Goal: Task Accomplishment & Management: Manage account settings

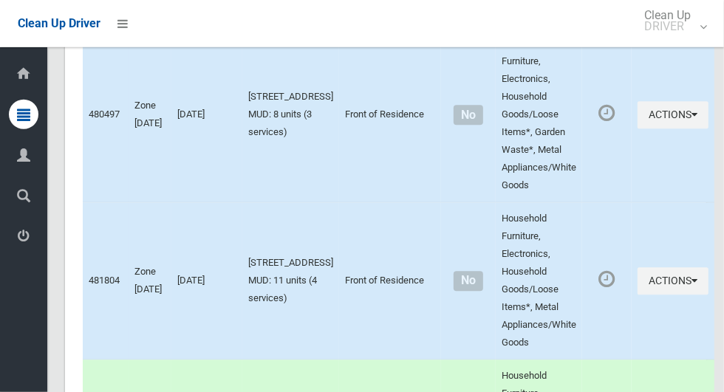
scroll to position [4702, 0]
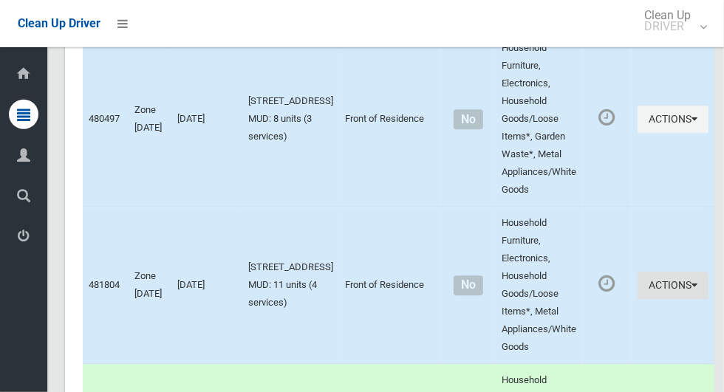
click at [691, 291] on icon "button" at bounding box center [694, 286] width 6 height 10
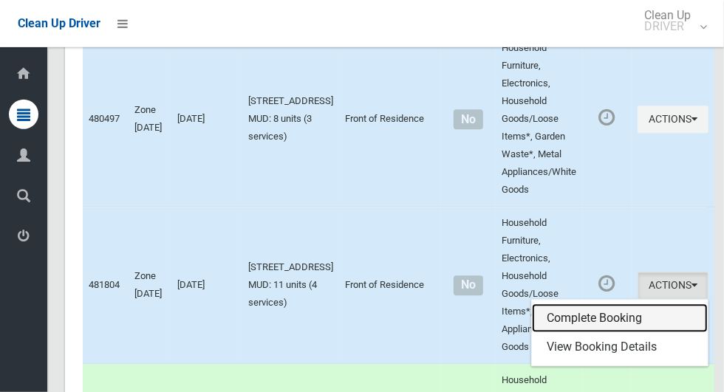
click at [641, 334] on link "Complete Booking" at bounding box center [620, 319] width 176 height 30
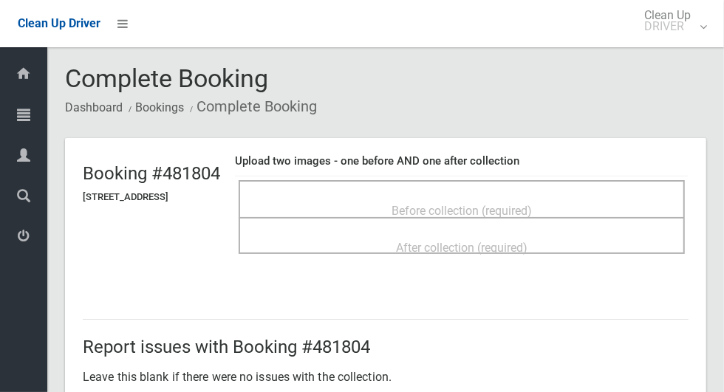
click at [593, 199] on div "Before collection (required)" at bounding box center [462, 209] width 414 height 27
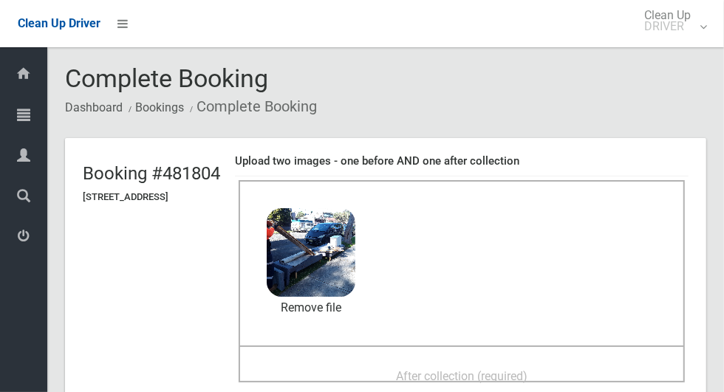
click at [479, 374] on span "After collection (required)" at bounding box center [461, 376] width 131 height 14
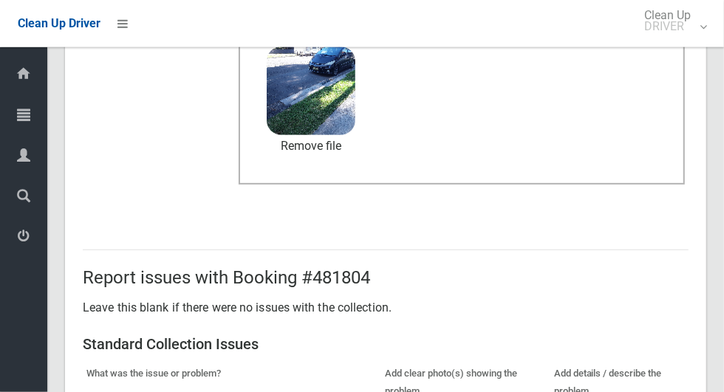
scroll to position [763, 0]
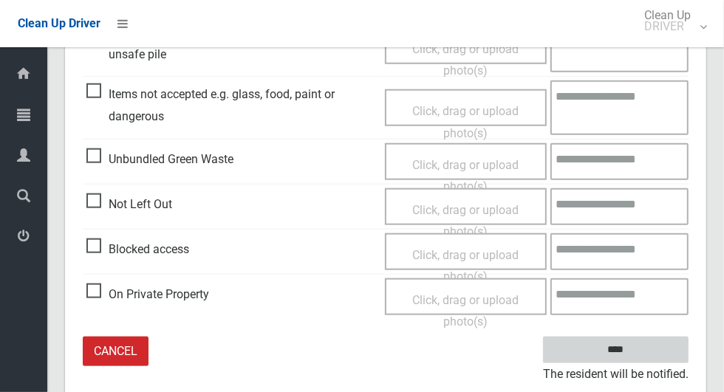
click at [654, 346] on input "****" at bounding box center [615, 350] width 145 height 27
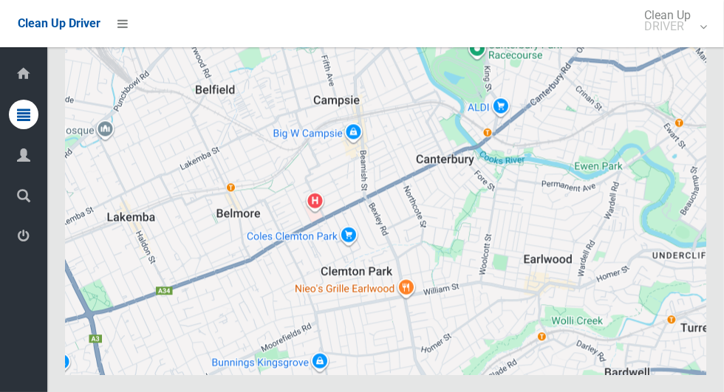
scroll to position [7349, 0]
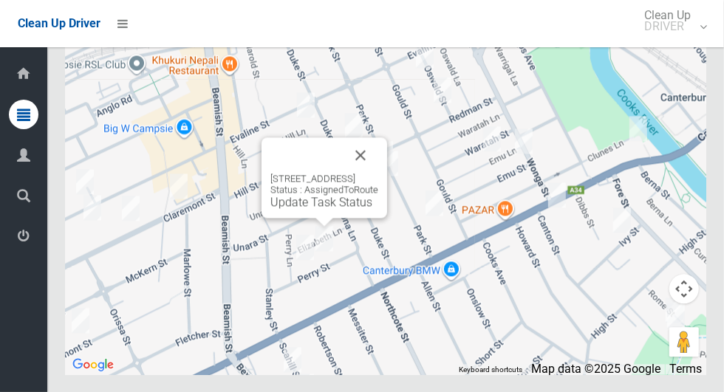
click at [322, 209] on link "Update Task Status" at bounding box center [321, 202] width 102 height 14
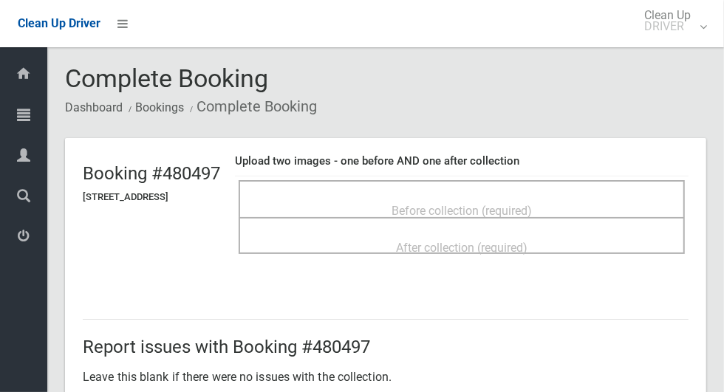
click at [532, 204] on span "Before collection (required)" at bounding box center [461, 211] width 140 height 14
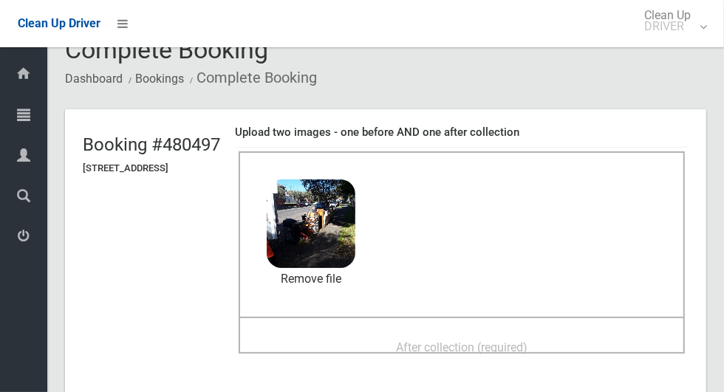
scroll to position [29, 0]
click at [507, 340] on span "After collection (required)" at bounding box center [461, 347] width 131 height 14
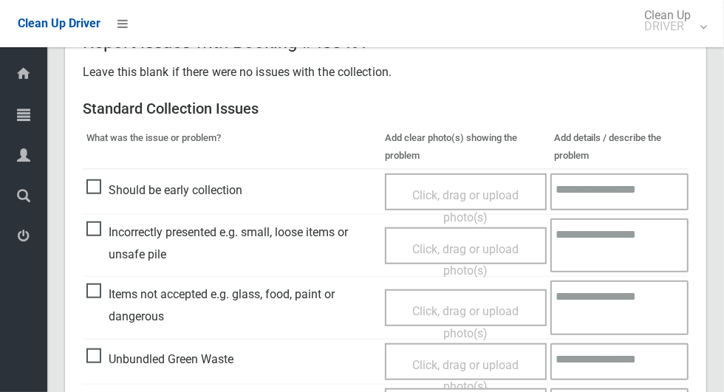
scroll to position [763, 0]
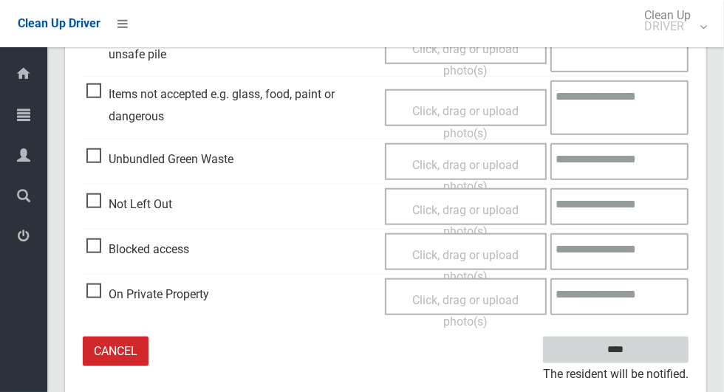
click at [641, 352] on input "****" at bounding box center [615, 350] width 145 height 27
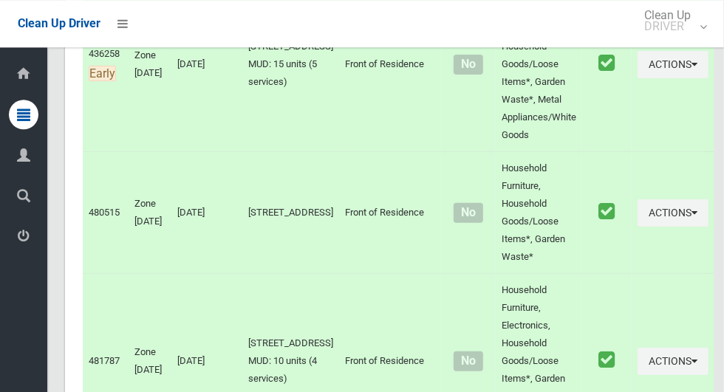
scroll to position [7349, 0]
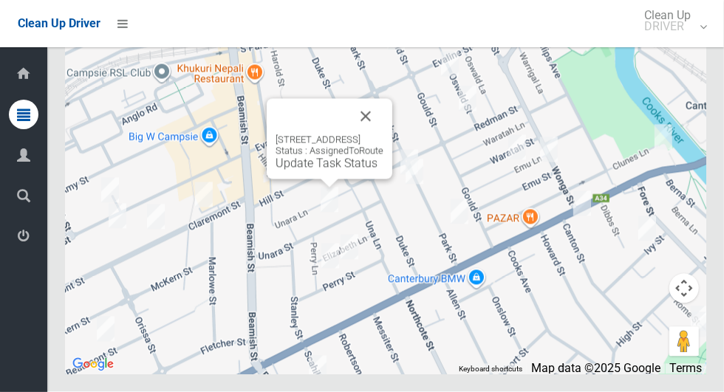
click at [383, 134] on button "Close" at bounding box center [365, 116] width 35 height 35
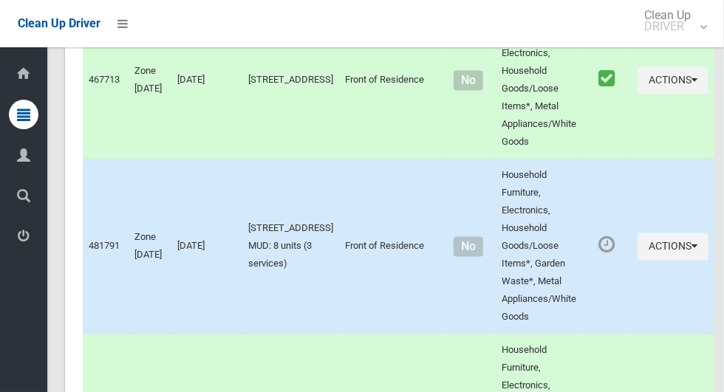
scroll to position [4401, 0]
click at [655, 259] on button "Actions" at bounding box center [672, 245] width 71 height 27
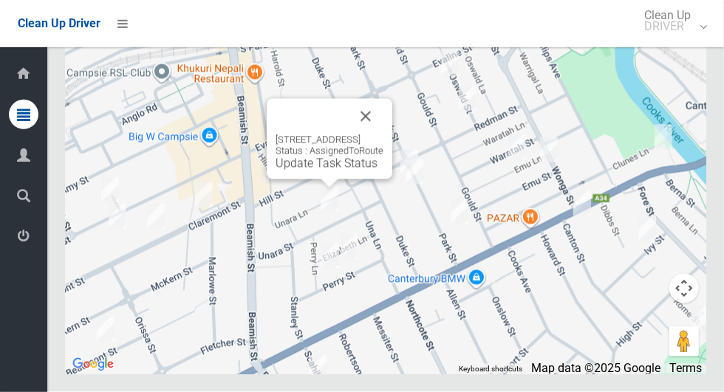
scroll to position [7347, 0]
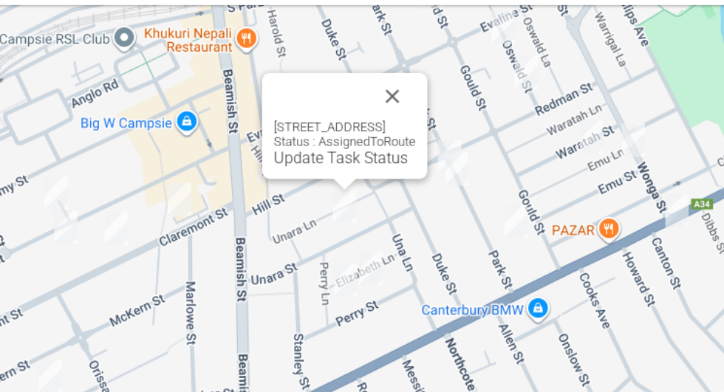
click at [391, 161] on div at bounding box center [362, 196] width 724 height 392
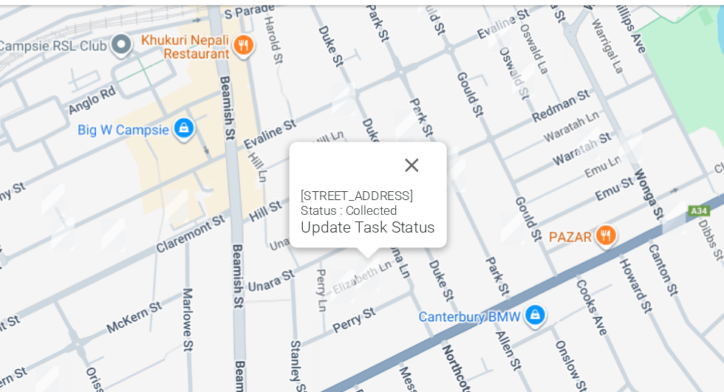
click at [364, 232] on div "19-21 Perry Street, CAMPSIE NSW 2194 Status : Collected Update Task Status" at bounding box center [347, 191] width 120 height 80
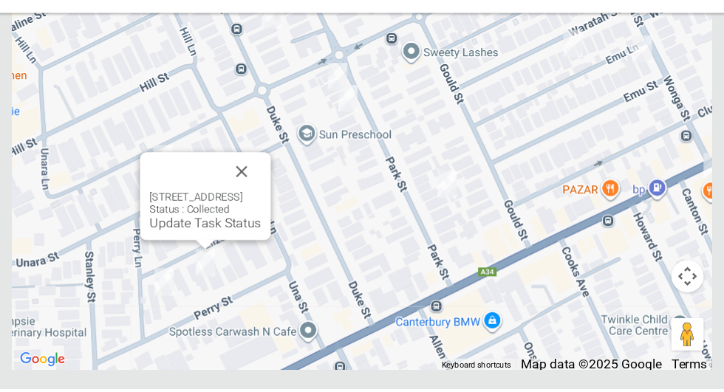
click at [293, 210] on button "Close" at bounding box center [275, 192] width 35 height 35
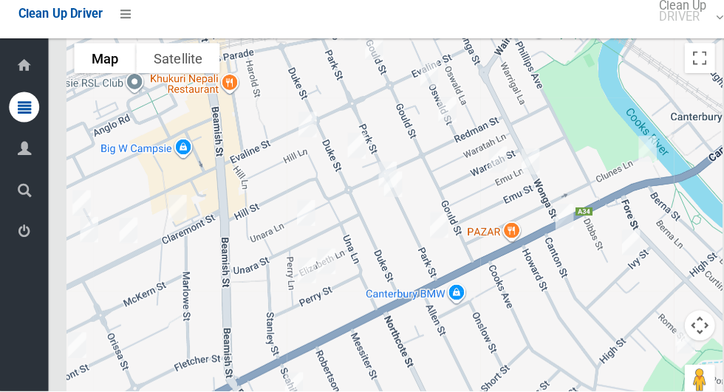
scroll to position [7328, 0]
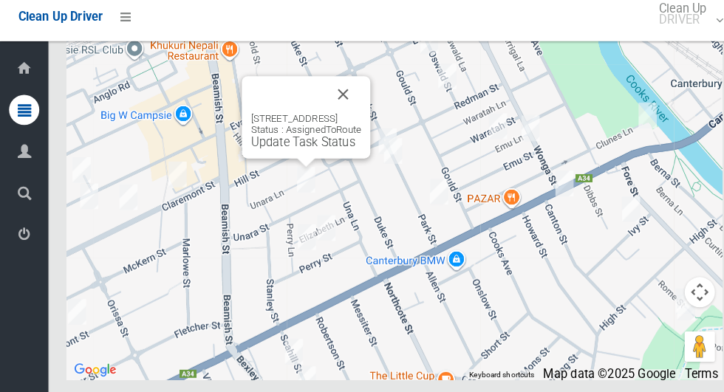
click at [304, 171] on div at bounding box center [299, 166] width 18 height 9
click at [301, 153] on link "Update Task Status" at bounding box center [296, 146] width 102 height 14
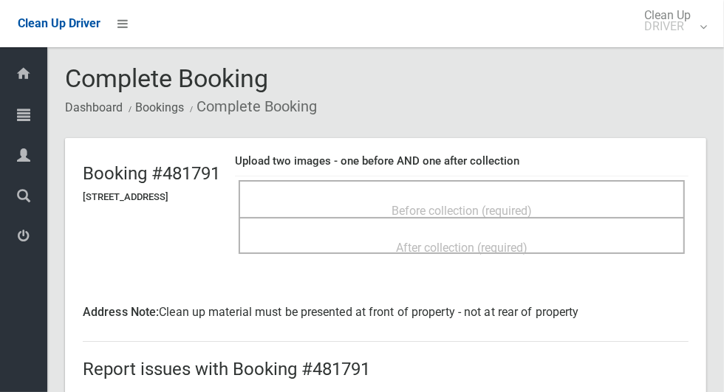
click at [506, 204] on span "Before collection (required)" at bounding box center [461, 211] width 140 height 14
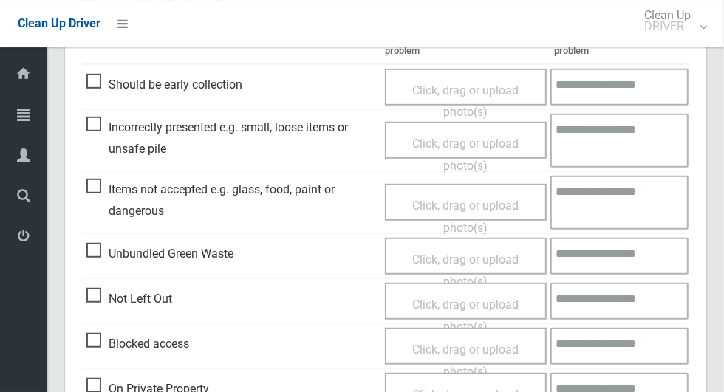
scroll to position [429, 0]
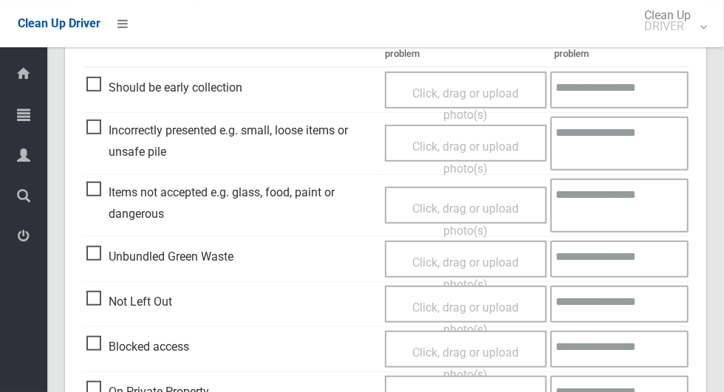
click at [88, 298] on span "Not Left Out" at bounding box center [129, 302] width 86 height 22
click at [477, 312] on span "Click, drag or upload photo(s)" at bounding box center [465, 319] width 106 height 36
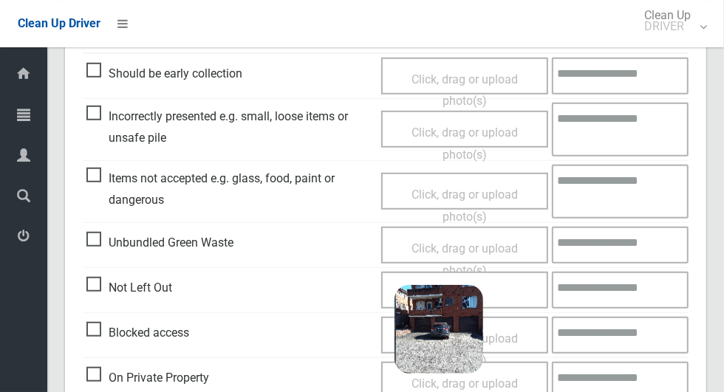
scroll to position [528, 0]
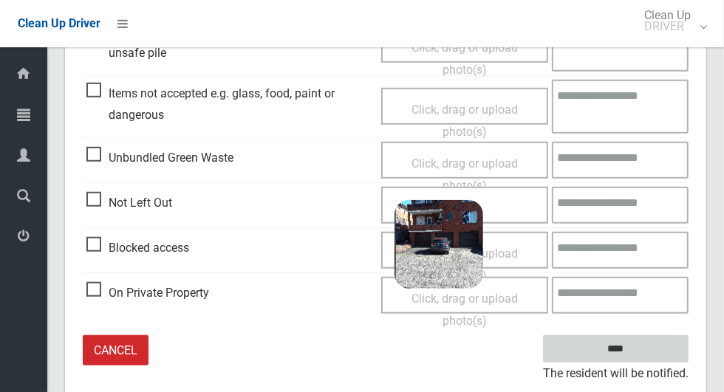
click at [615, 356] on input "****" at bounding box center [615, 348] width 145 height 27
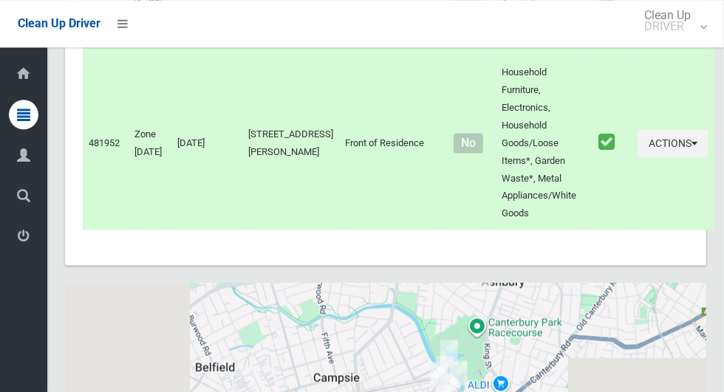
scroll to position [7349, 0]
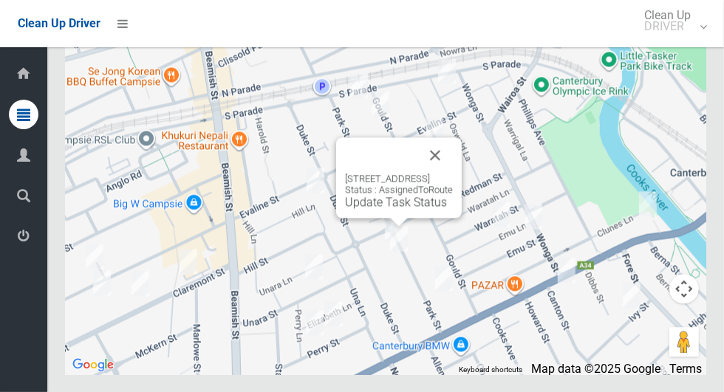
click at [453, 173] on button "Close" at bounding box center [434, 154] width 35 height 35
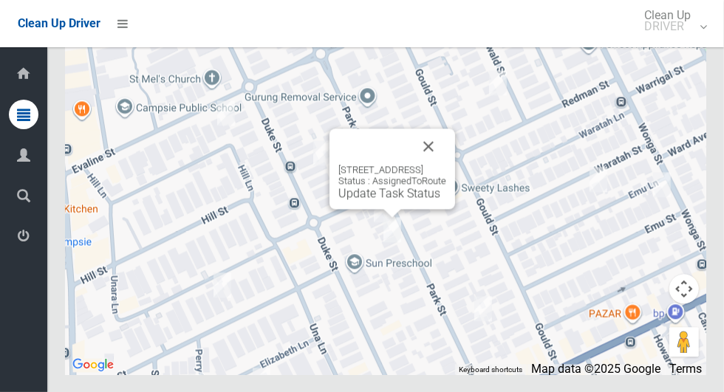
click at [445, 164] on button "Close" at bounding box center [428, 145] width 35 height 35
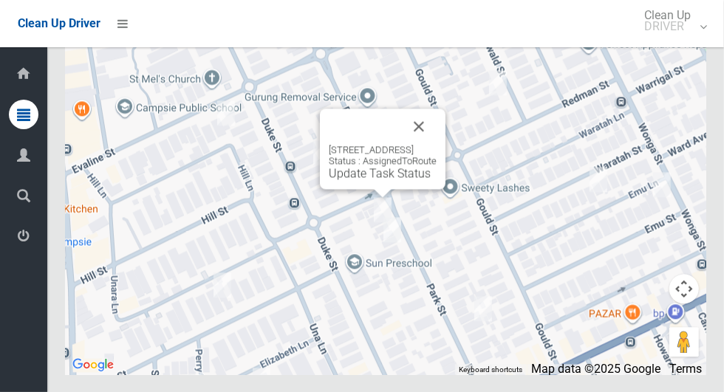
click at [436, 144] on button "Close" at bounding box center [418, 126] width 35 height 35
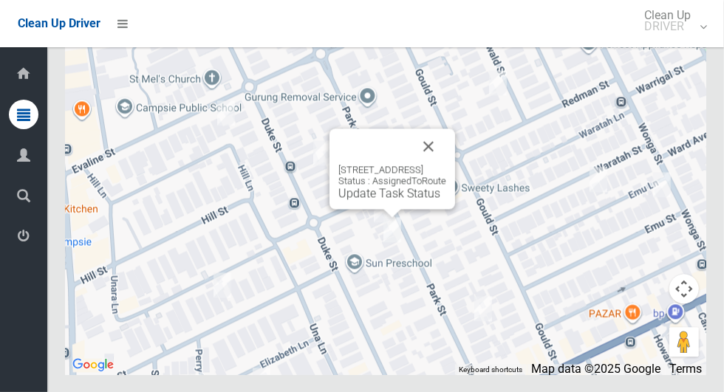
click at [446, 164] on button "Close" at bounding box center [428, 145] width 35 height 35
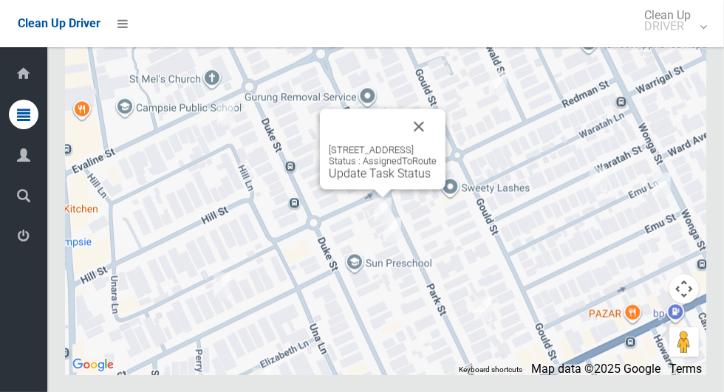
click at [374, 189] on div "47 Park Street, CAMPSIE NSW 2194 Status : AssignedToRoute Update Task Status" at bounding box center [383, 149] width 126 height 80
click at [369, 180] on link "Update Task Status" at bounding box center [380, 173] width 102 height 14
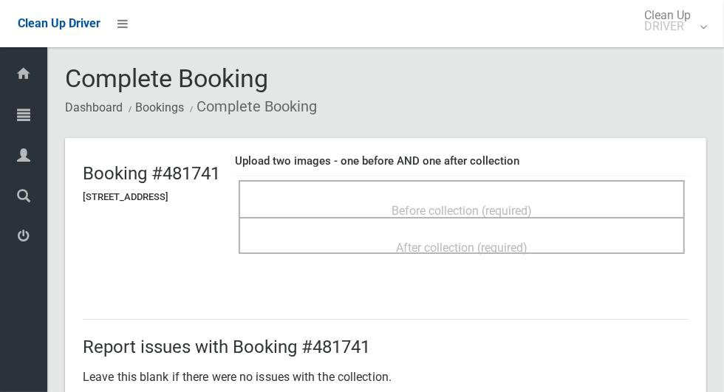
scroll to position [14, 0]
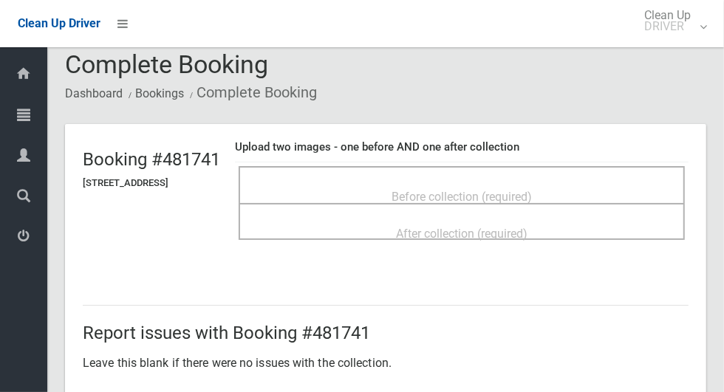
click at [561, 182] on div "Before collection (required)" at bounding box center [462, 195] width 414 height 27
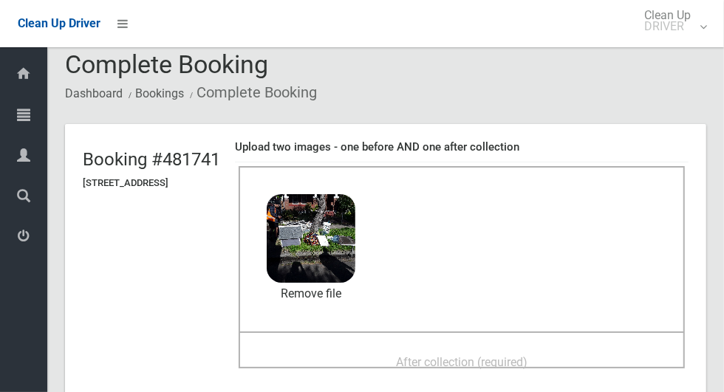
click at [461, 355] on span "After collection (required)" at bounding box center [461, 362] width 131 height 14
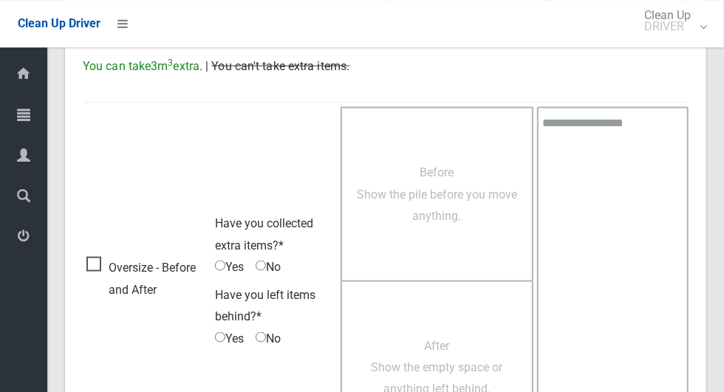
scroll to position [1208, 0]
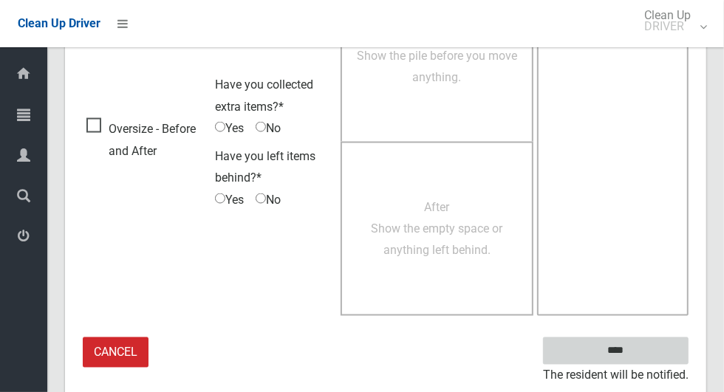
click at [659, 354] on input "****" at bounding box center [615, 350] width 145 height 27
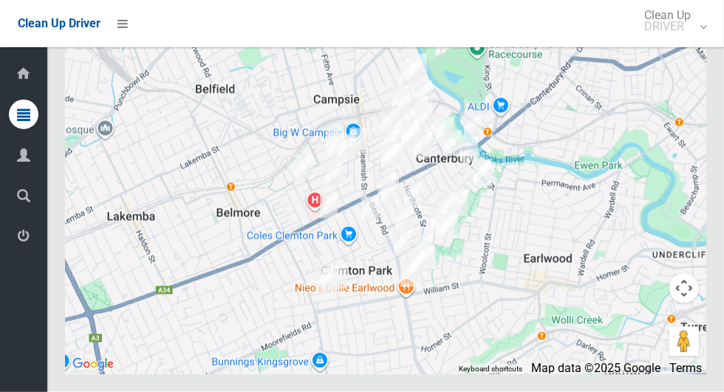
scroll to position [7342, 0]
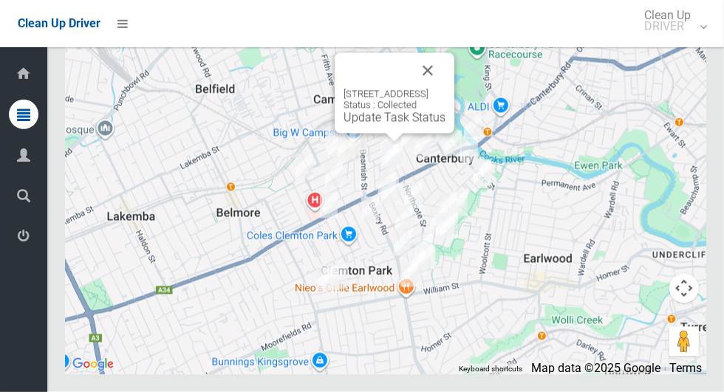
click at [445, 89] on button "Close" at bounding box center [427, 70] width 35 height 35
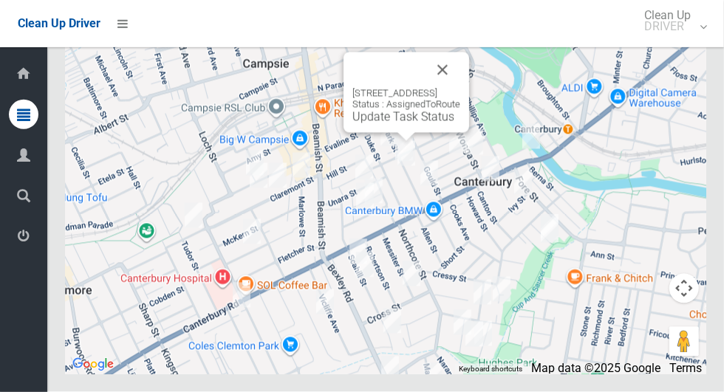
click at [408, 124] on link "Update Task Status" at bounding box center [403, 117] width 102 height 14
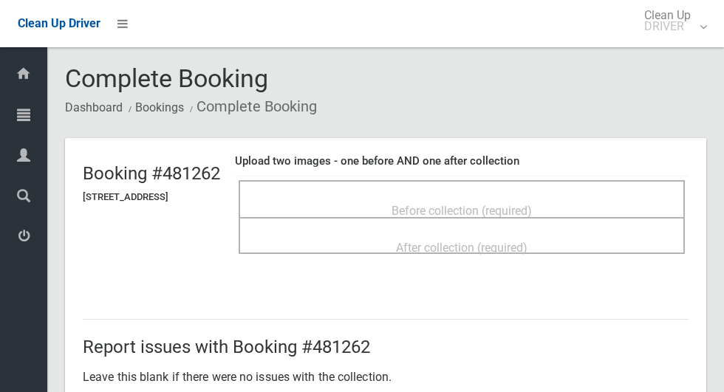
click at [532, 211] on span "Before collection (required)" at bounding box center [461, 211] width 140 height 14
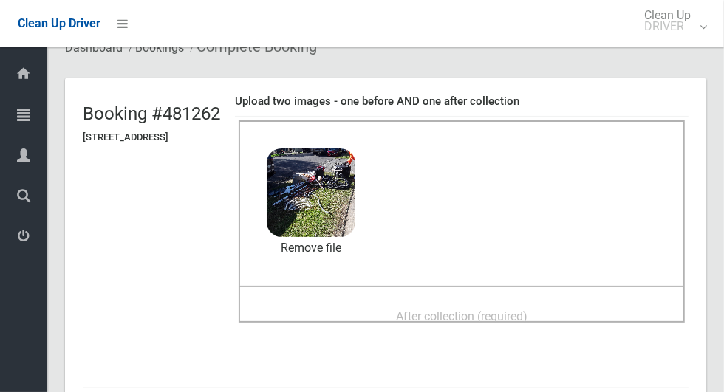
scroll to position [58, 0]
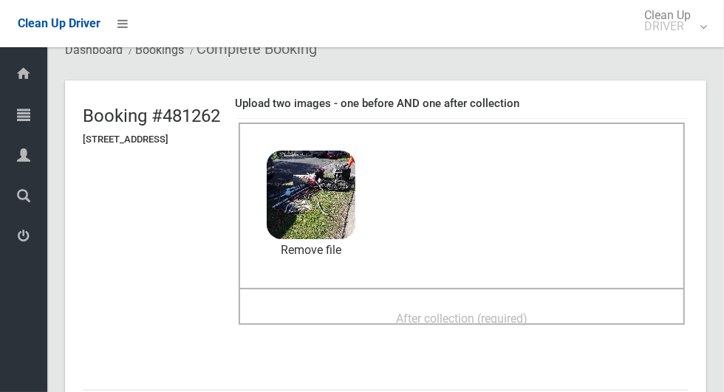
click at [556, 306] on div "After collection (required)" at bounding box center [462, 317] width 414 height 27
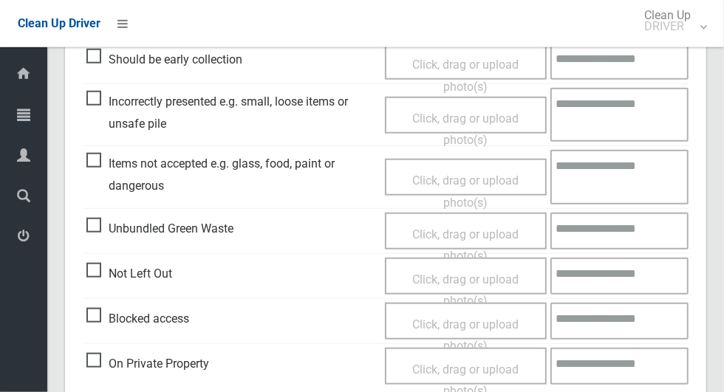
scroll to position [1208, 0]
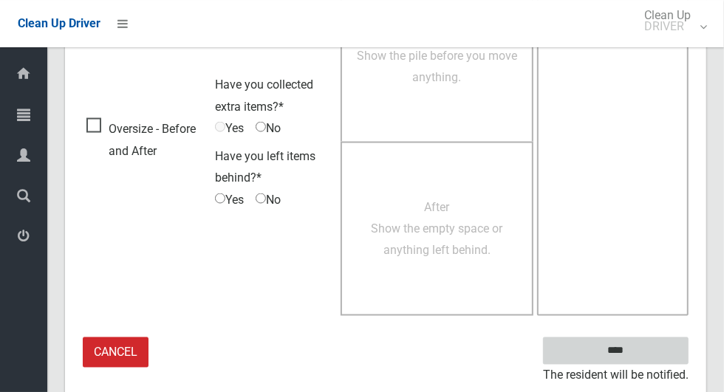
click at [646, 349] on input "****" at bounding box center [615, 350] width 145 height 27
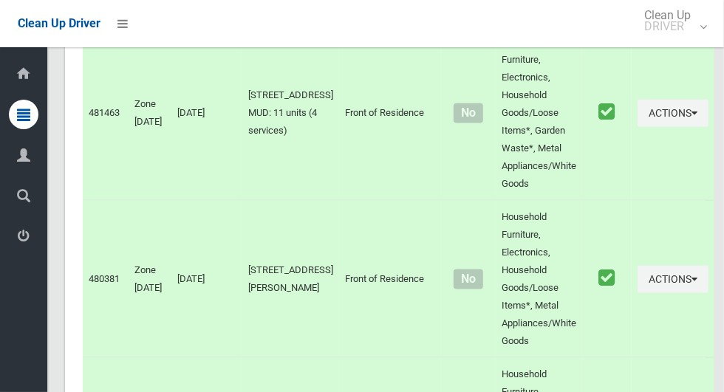
scroll to position [7349, 0]
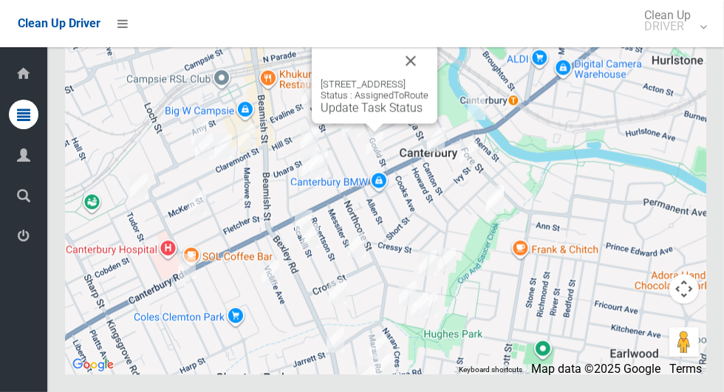
click at [388, 123] on div "76 Park Street, CAMPSIE NSW 2194 Status : AssignedToRoute Update Task Status" at bounding box center [375, 83] width 126 height 80
click at [364, 114] on link "Update Task Status" at bounding box center [372, 107] width 102 height 14
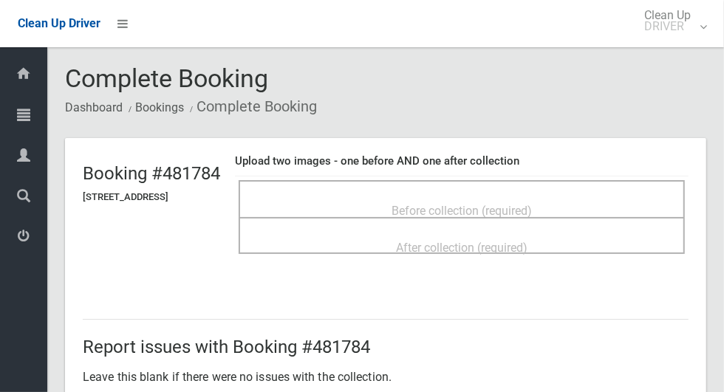
click at [560, 199] on div "Before collection (required)" at bounding box center [462, 209] width 414 height 27
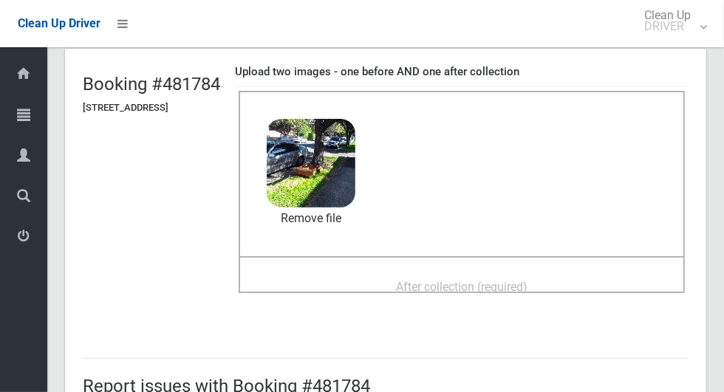
scroll to position [94, 0]
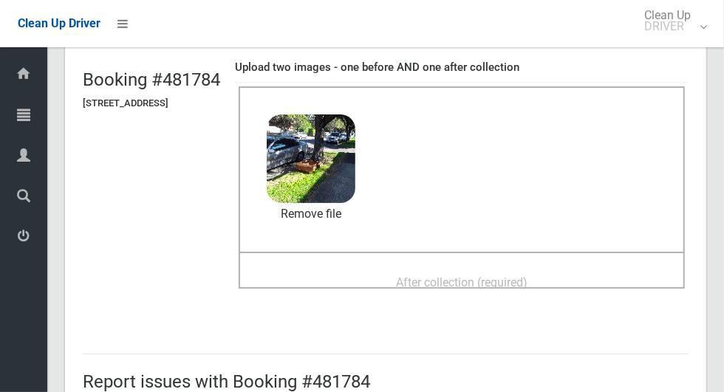
click at [578, 278] on div "After collection (required)" at bounding box center [462, 281] width 414 height 27
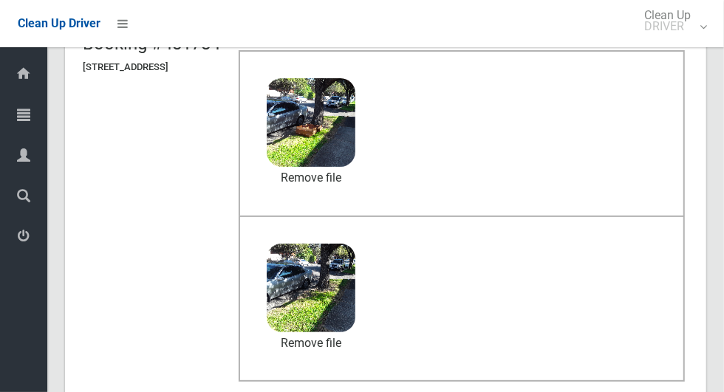
scroll to position [763, 0]
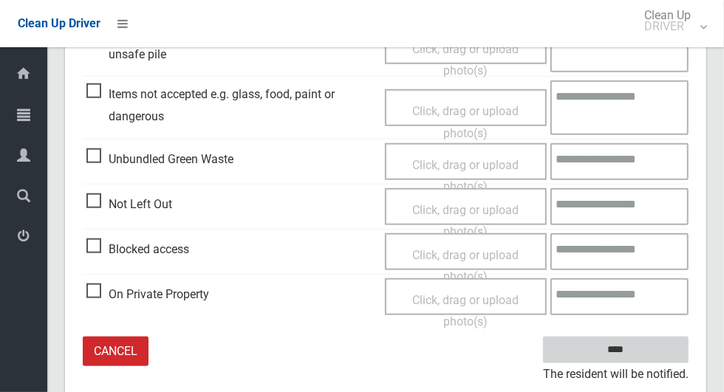
click at [660, 346] on input "****" at bounding box center [615, 350] width 145 height 27
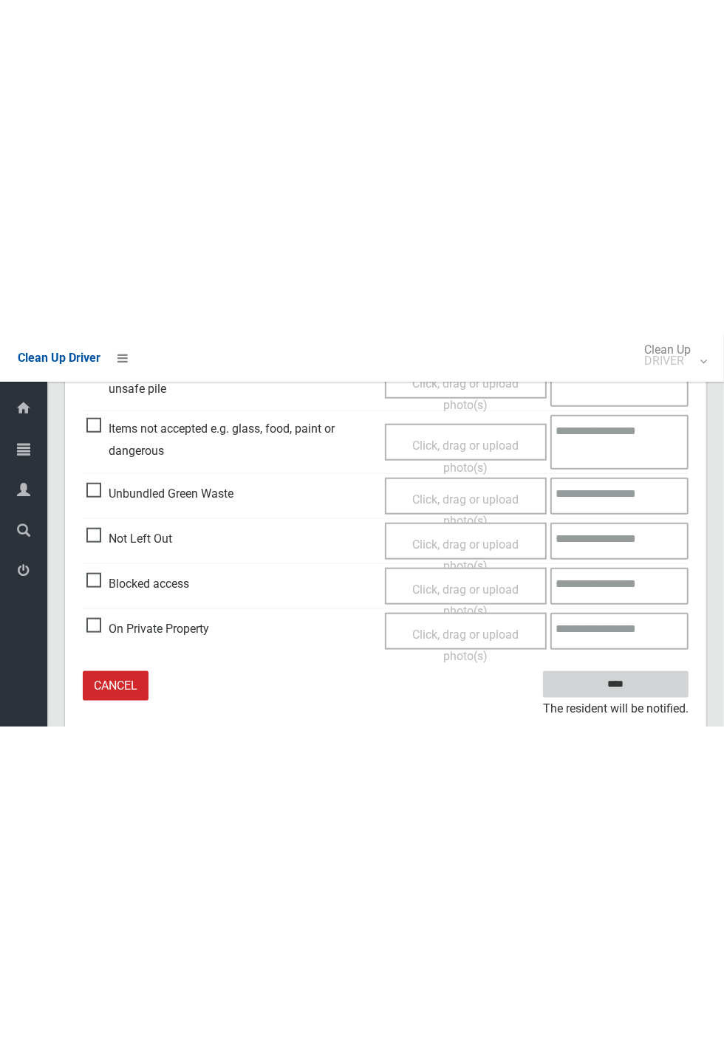
scroll to position [137, 0]
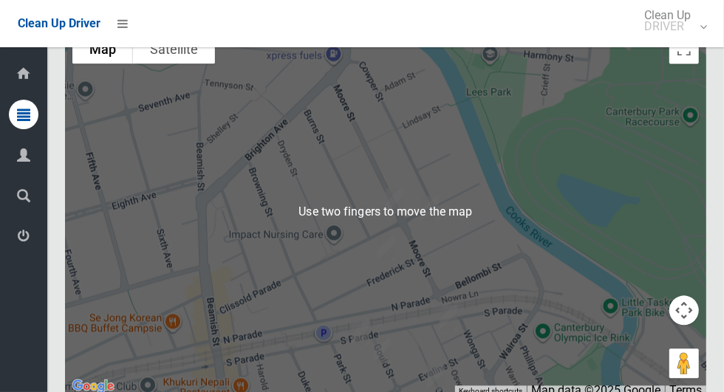
scroll to position [7345, 0]
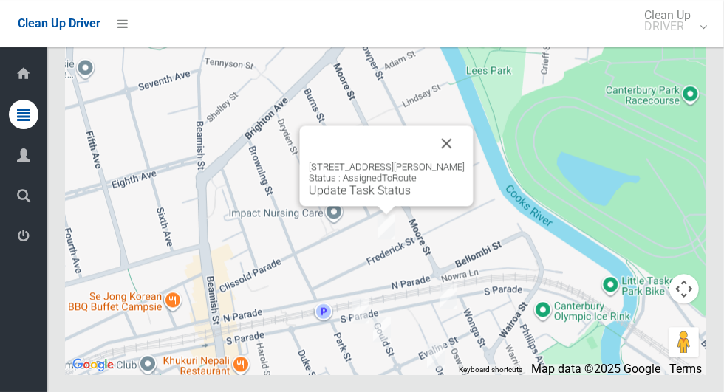
click at [458, 161] on button "Close" at bounding box center [446, 143] width 35 height 35
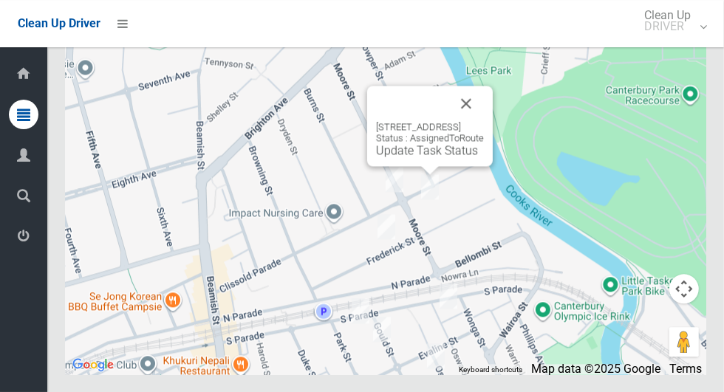
click at [484, 121] on button "Close" at bounding box center [465, 103] width 35 height 35
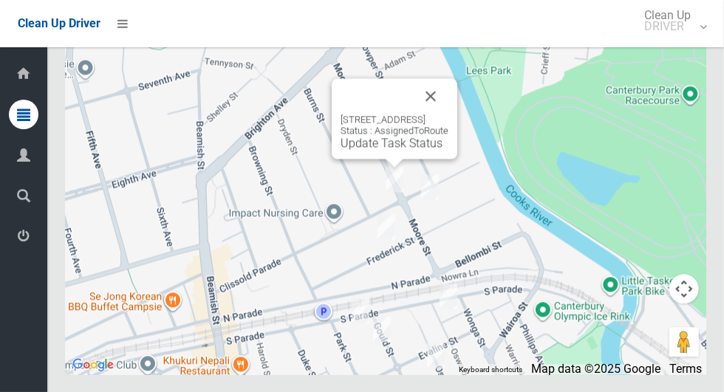
click at [448, 114] on button "Close" at bounding box center [430, 95] width 35 height 35
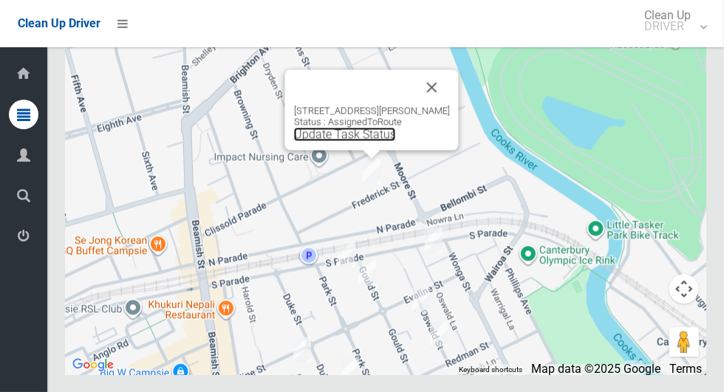
click at [371, 141] on link "Update Task Status" at bounding box center [345, 134] width 102 height 14
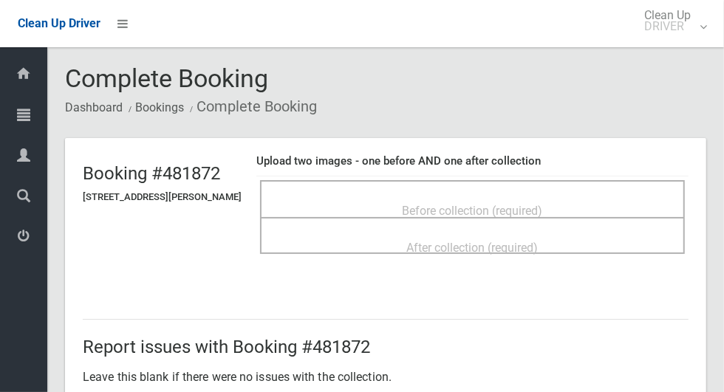
click at [543, 213] on span "Before collection (required)" at bounding box center [472, 211] width 140 height 14
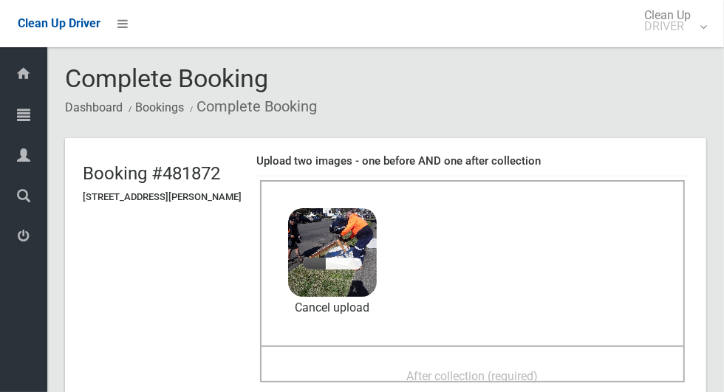
click at [500, 369] on span "After collection (required)" at bounding box center [472, 376] width 131 height 14
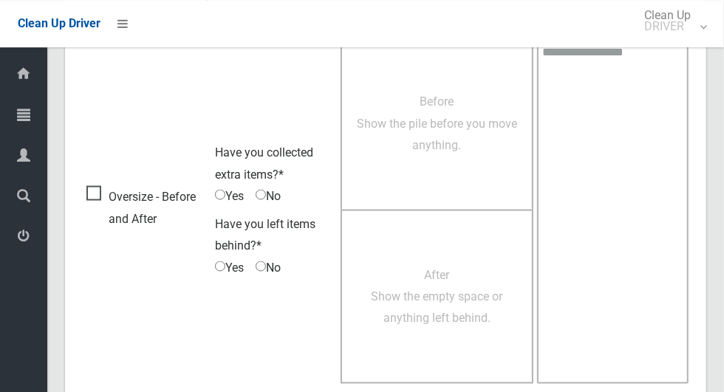
scroll to position [1208, 0]
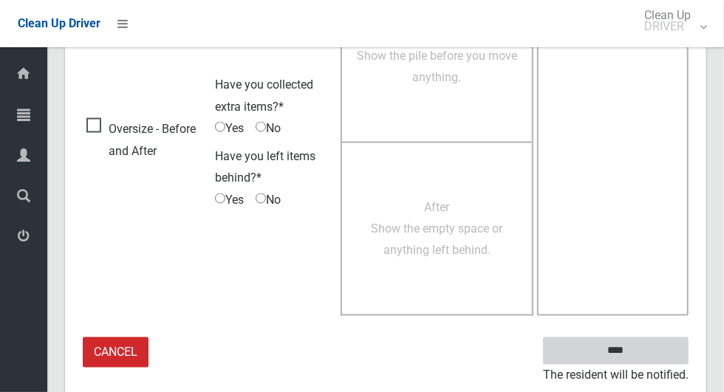
click at [648, 354] on input "****" at bounding box center [615, 350] width 145 height 27
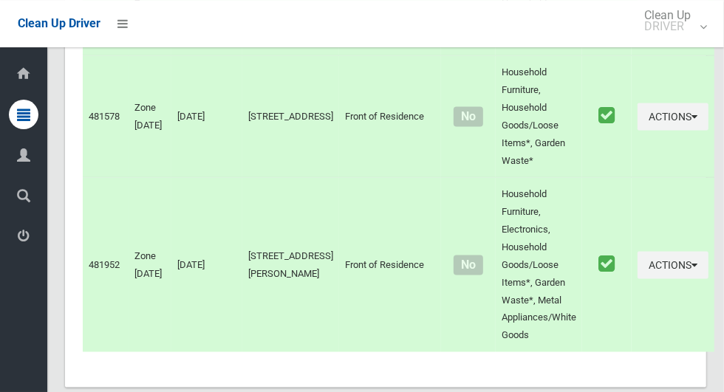
scroll to position [7349, 0]
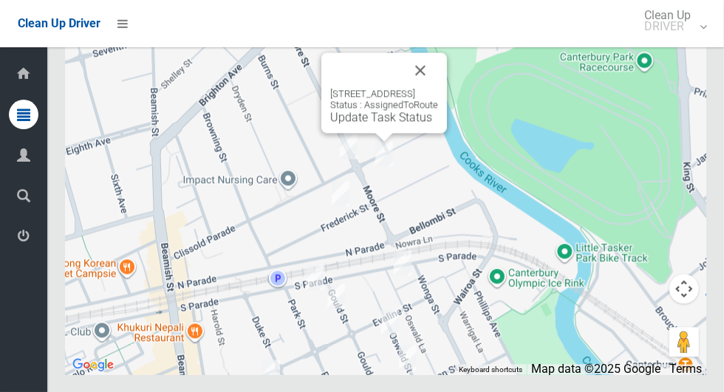
click at [373, 133] on div "[STREET_ADDRESS] Status : AssignedToRoute Update Task Status" at bounding box center [384, 92] width 126 height 80
click at [371, 133] on div "[STREET_ADDRESS] Status : AssignedToRoute Update Task Status" at bounding box center [384, 92] width 126 height 80
click at [363, 124] on link "Update Task Status" at bounding box center [381, 117] width 102 height 14
click at [358, 133] on div "32A Clissold Parade, CAMPSIE NSW 2194 Status : AssignedToRoute Update Task Stat…" at bounding box center [384, 92] width 126 height 80
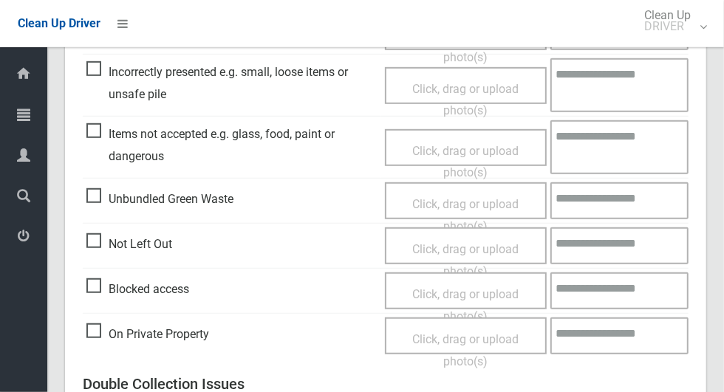
scroll to position [465, 0]
click at [103, 252] on span "Not Left Out" at bounding box center [129, 245] width 86 height 22
click at [482, 243] on span "Click, drag or upload photo(s)" at bounding box center [465, 261] width 106 height 36
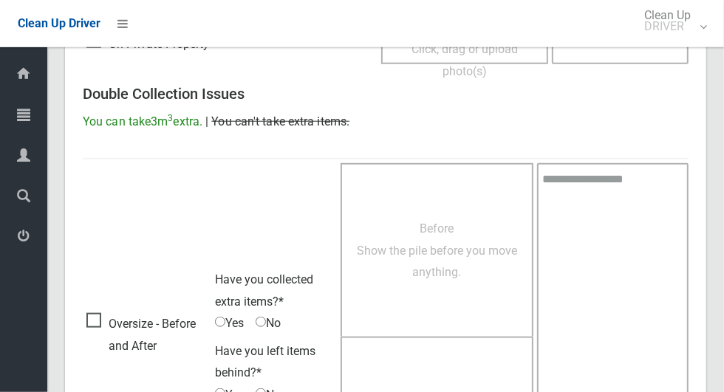
scroll to position [951, 0]
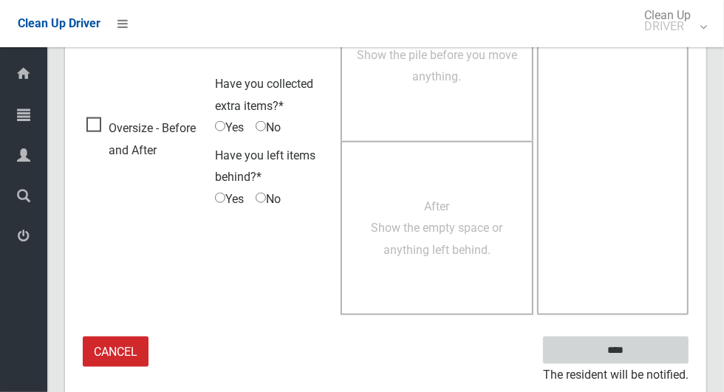
click at [671, 347] on input "****" at bounding box center [615, 350] width 145 height 27
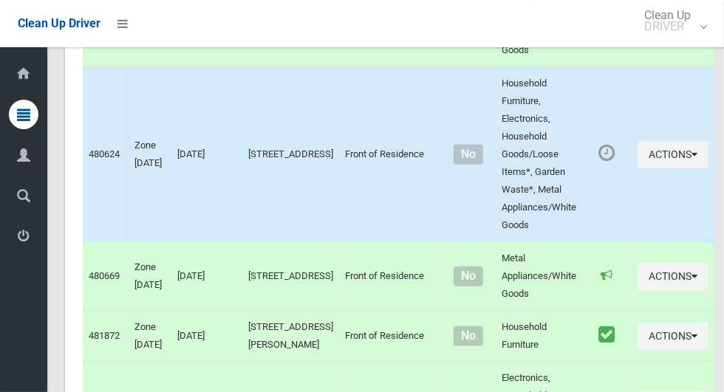
scroll to position [6540, 0]
click at [678, 168] on button "Actions" at bounding box center [672, 153] width 71 height 27
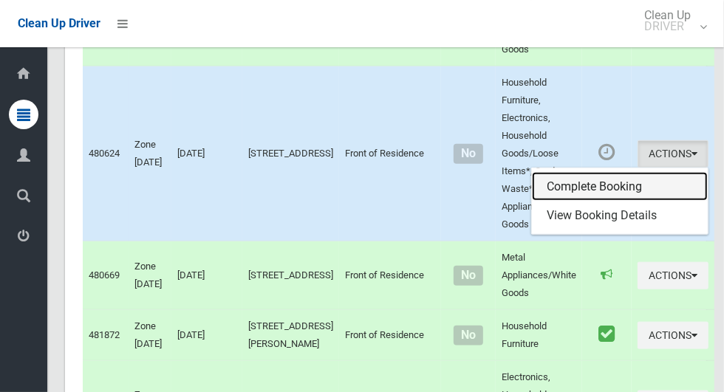
click at [633, 202] on link "Complete Booking" at bounding box center [620, 187] width 176 height 30
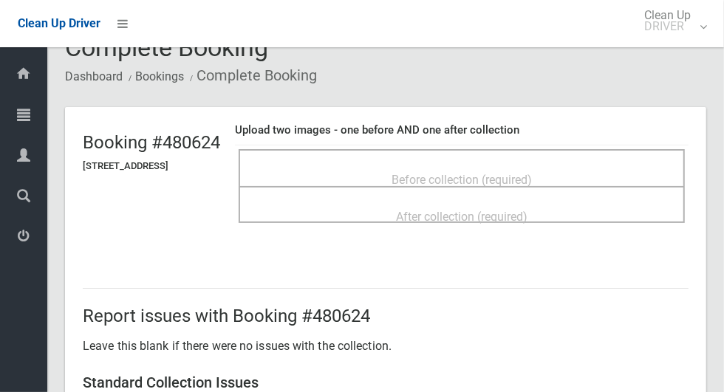
scroll to position [42, 0]
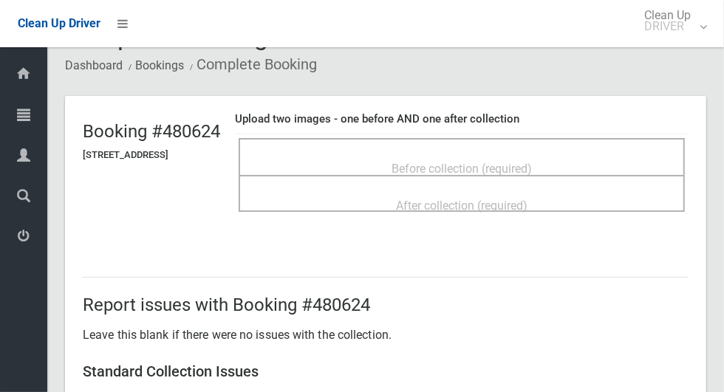
click at [595, 171] on div "Before collection (required)" at bounding box center [462, 167] width 414 height 27
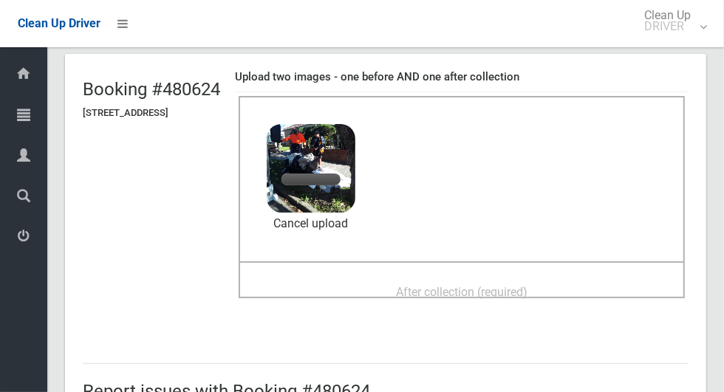
scroll to position [83, 0]
click at [561, 281] on div "After collection (required)" at bounding box center [462, 291] width 414 height 27
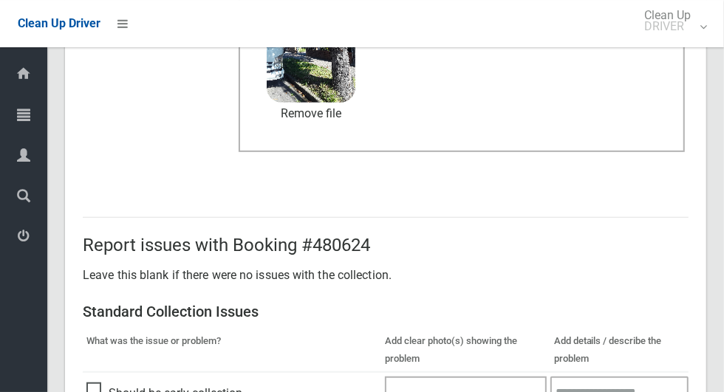
scroll to position [1208, 0]
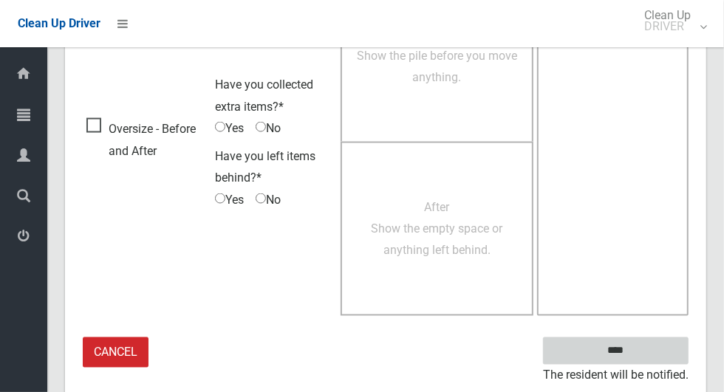
click at [662, 346] on input "****" at bounding box center [615, 350] width 145 height 27
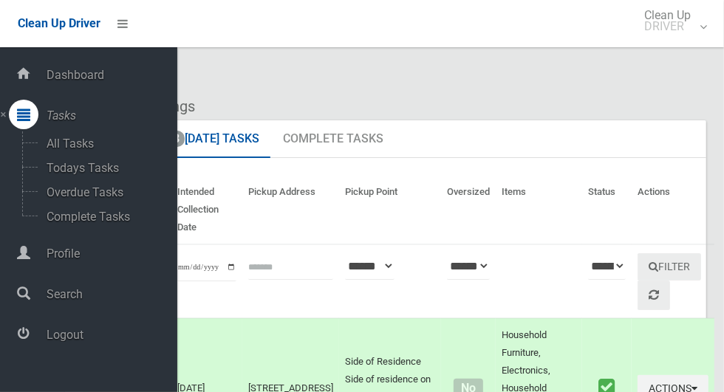
click at [57, 335] on span "Logout" at bounding box center [109, 335] width 135 height 14
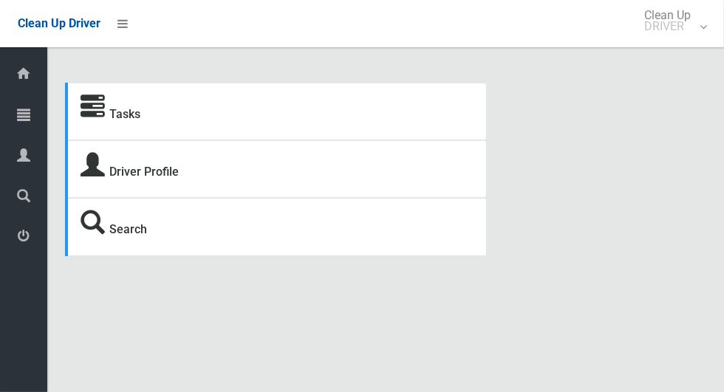
click at [18, 78] on icon at bounding box center [24, 74] width 16 height 30
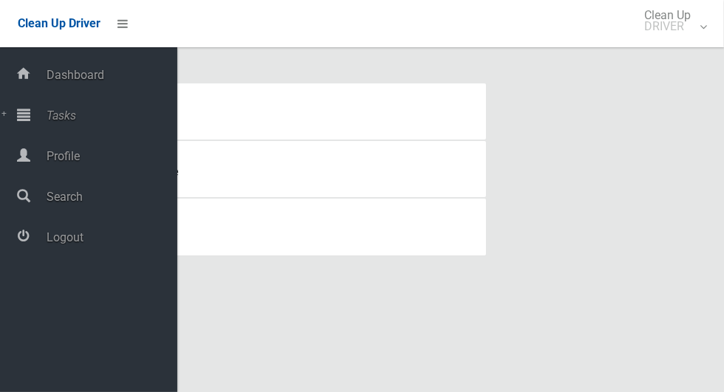
click at [52, 120] on span "Tasks" at bounding box center [109, 116] width 135 height 14
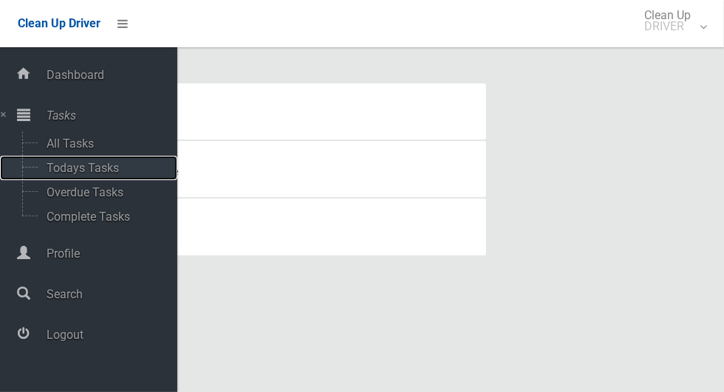
click at [65, 174] on span "Todays Tasks" at bounding box center [103, 168] width 123 height 14
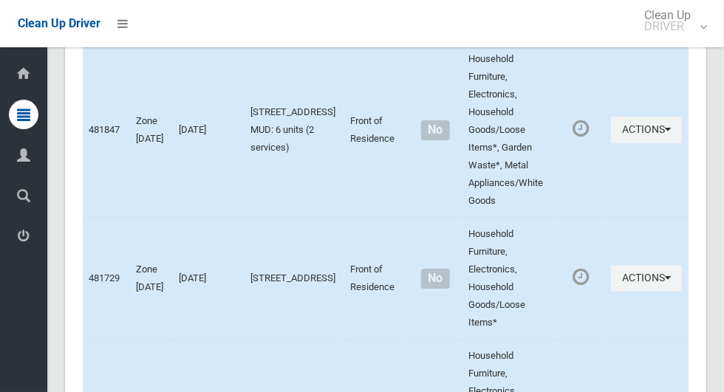
scroll to position [2544, 0]
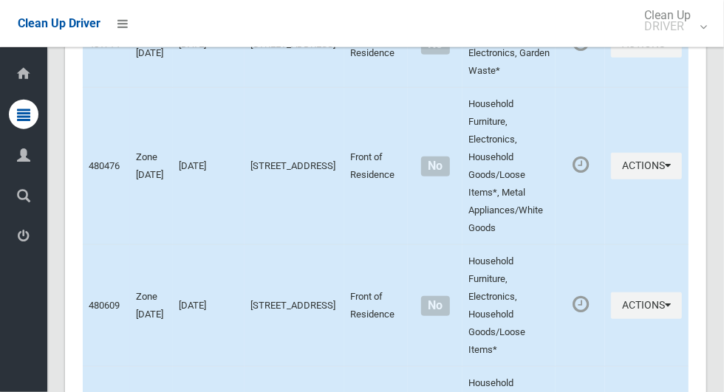
scroll to position [6822, 0]
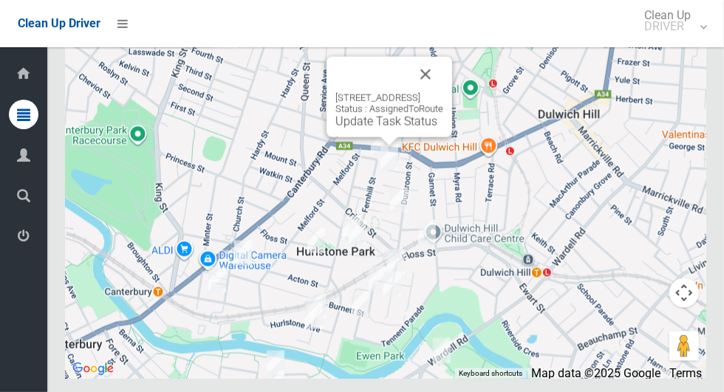
click at [443, 92] on button "Close" at bounding box center [425, 74] width 35 height 35
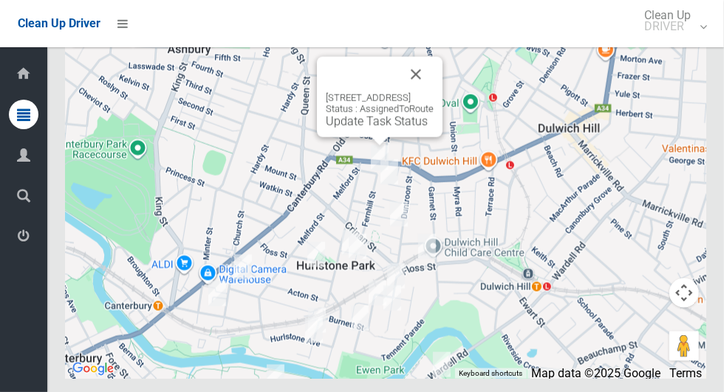
click at [434, 92] on button "Close" at bounding box center [415, 74] width 35 height 35
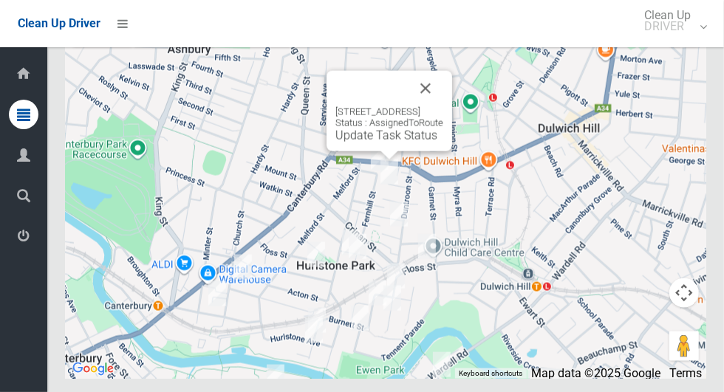
click at [443, 106] on button "Close" at bounding box center [425, 88] width 35 height 35
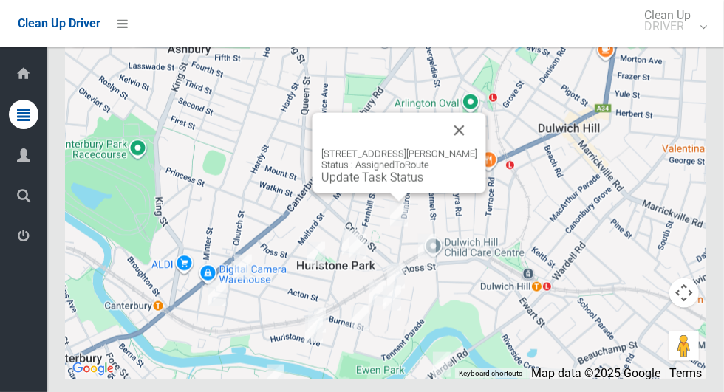
click at [470, 148] on button "Close" at bounding box center [459, 130] width 35 height 35
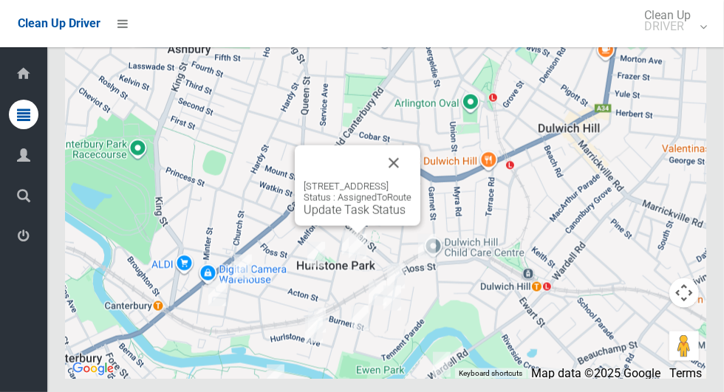
click at [411, 181] on button "Close" at bounding box center [393, 162] width 35 height 35
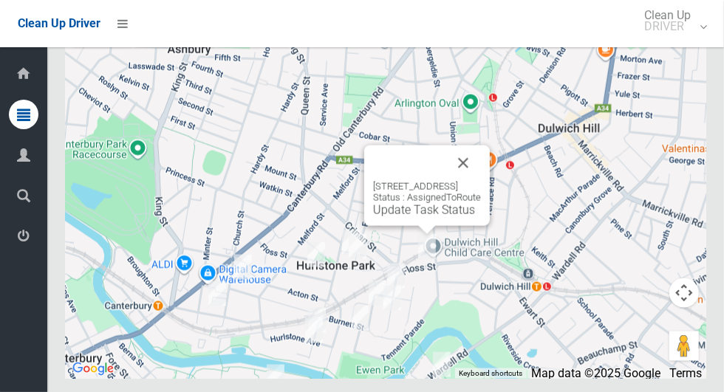
click at [481, 181] on button "Close" at bounding box center [462, 162] width 35 height 35
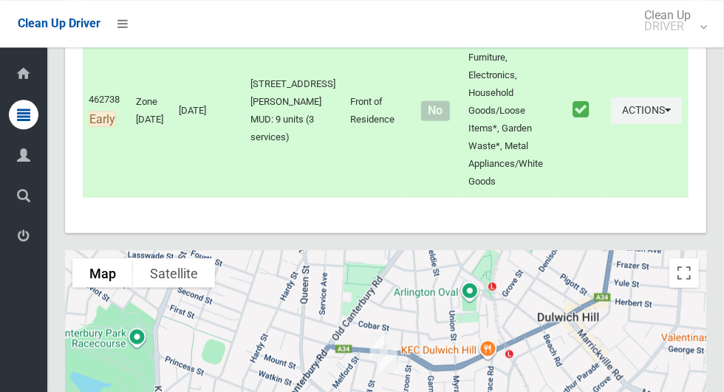
scroll to position [6581, 0]
click at [121, 30] on icon at bounding box center [122, 23] width 10 height 25
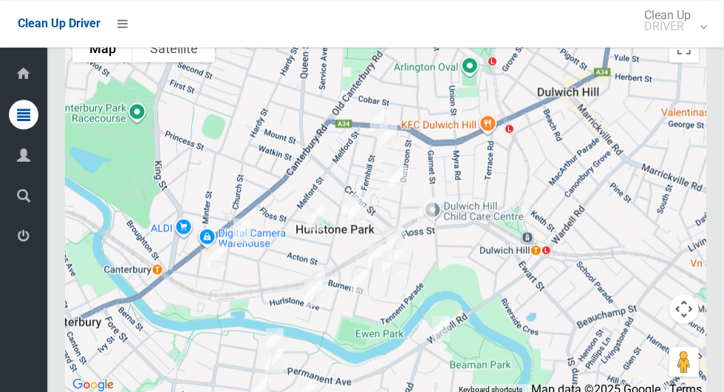
scroll to position [6822, 0]
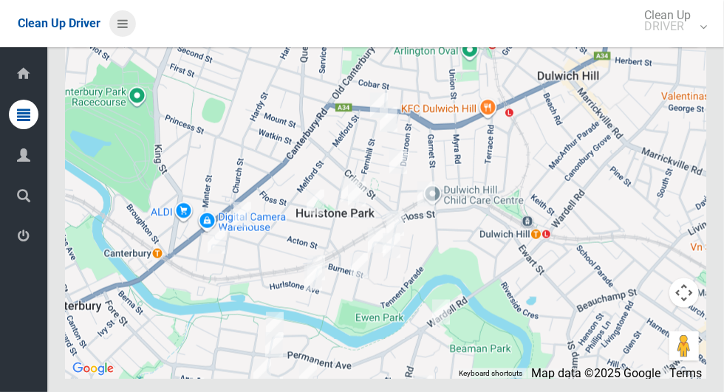
click at [122, 27] on icon at bounding box center [122, 23] width 10 height 25
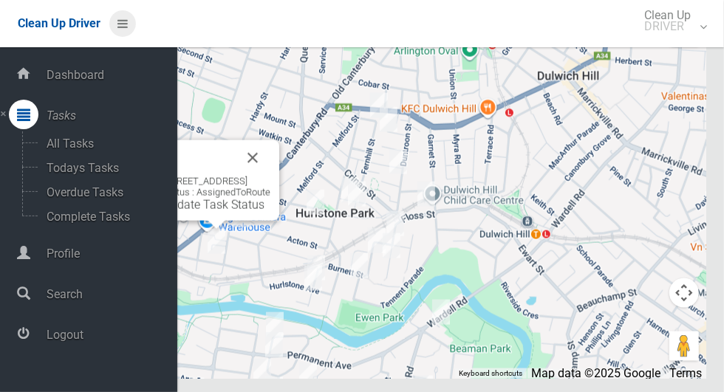
click at [128, 30] on icon at bounding box center [122, 23] width 10 height 25
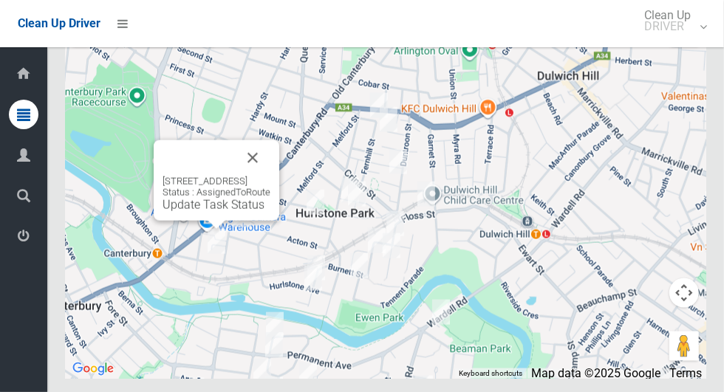
click at [270, 176] on button "Close" at bounding box center [252, 157] width 35 height 35
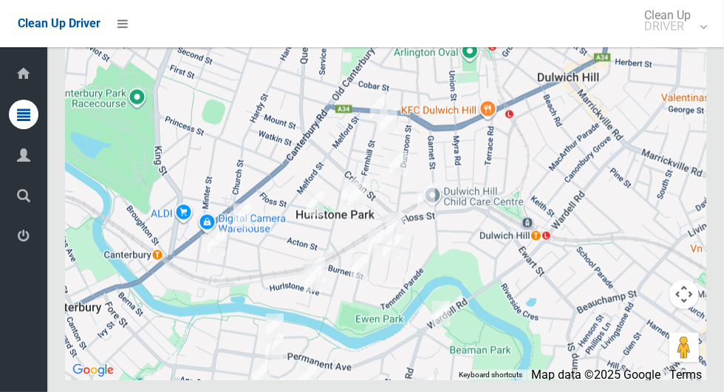
scroll to position [6820, 0]
click at [119, 26] on icon at bounding box center [122, 23] width 10 height 25
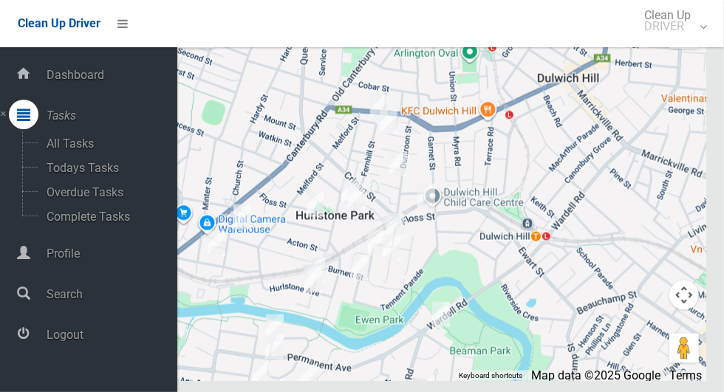
click at [30, 344] on div at bounding box center [24, 334] width 30 height 30
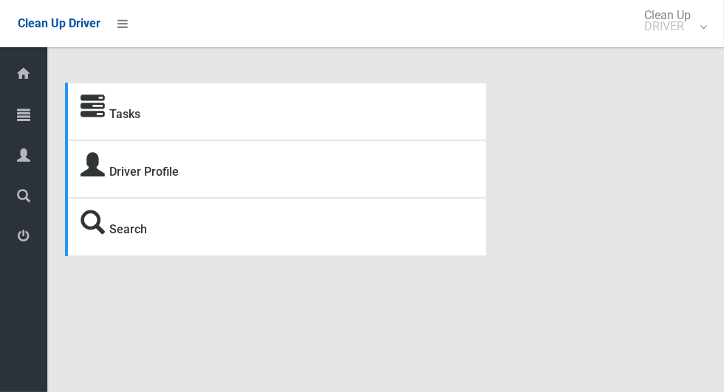
click at [16, 83] on icon at bounding box center [24, 74] width 16 height 30
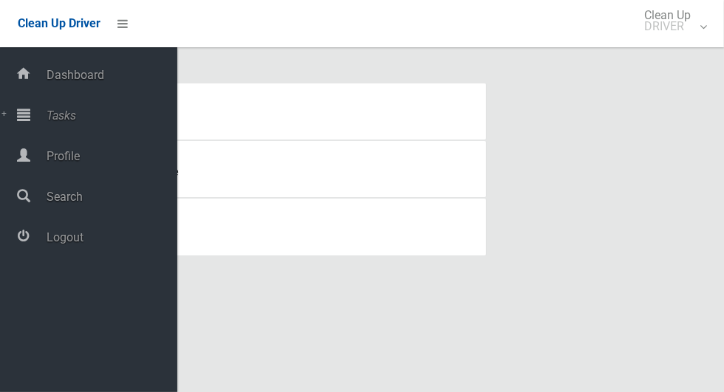
click at [18, 123] on icon at bounding box center [23, 115] width 13 height 30
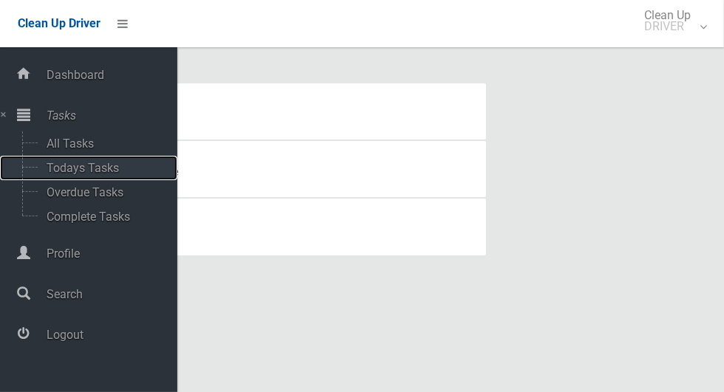
click at [69, 175] on span "Todays Tasks" at bounding box center [103, 168] width 123 height 14
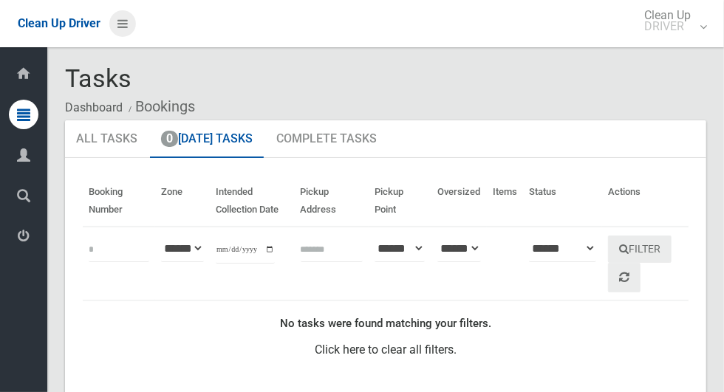
click at [117, 26] on icon at bounding box center [122, 23] width 10 height 25
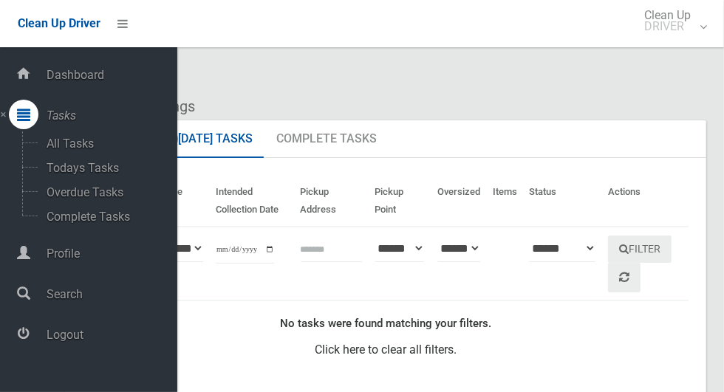
click at [47, 342] on span "Logout" at bounding box center [109, 335] width 135 height 14
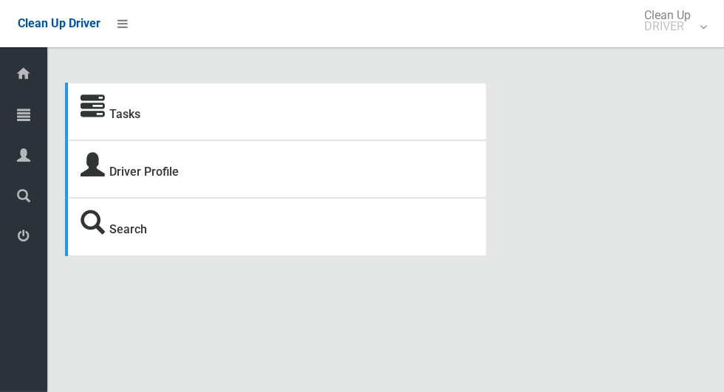
click at [18, 112] on icon at bounding box center [23, 115] width 13 height 30
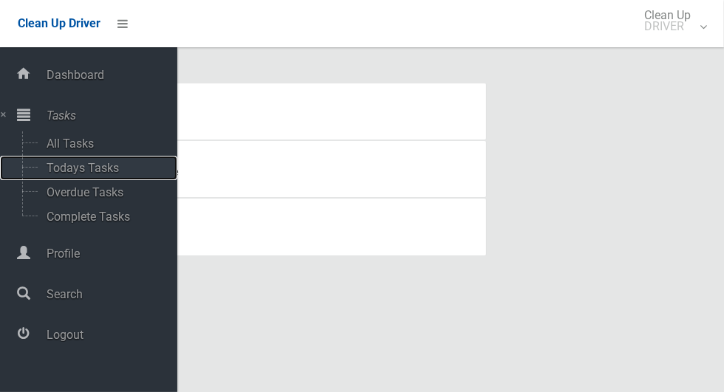
click at [71, 175] on span "Todays Tasks" at bounding box center [103, 168] width 123 height 14
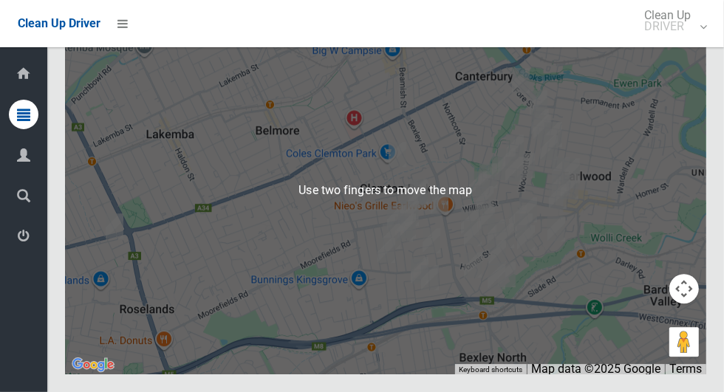
scroll to position [7915, 0]
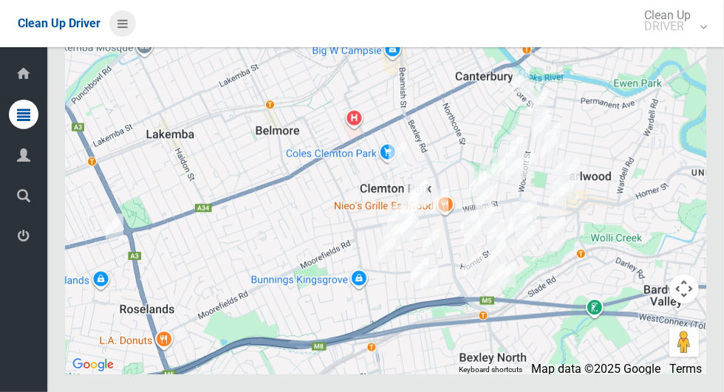
click at [124, 30] on icon at bounding box center [122, 23] width 10 height 25
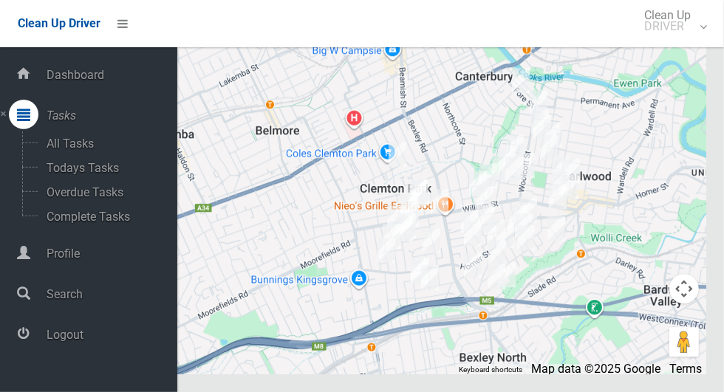
click at [55, 337] on span "Logout" at bounding box center [109, 335] width 135 height 14
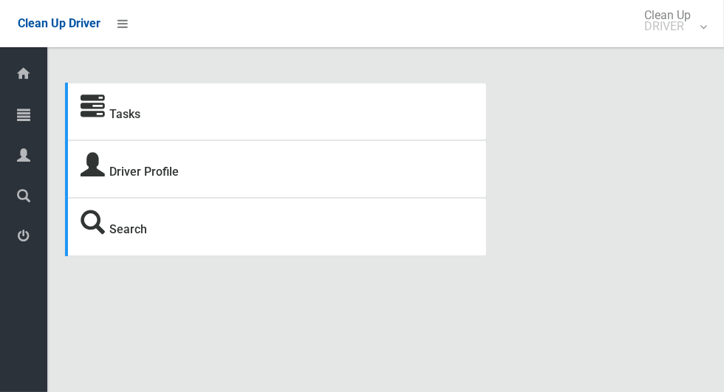
click at [17, 123] on div at bounding box center [24, 115] width 30 height 30
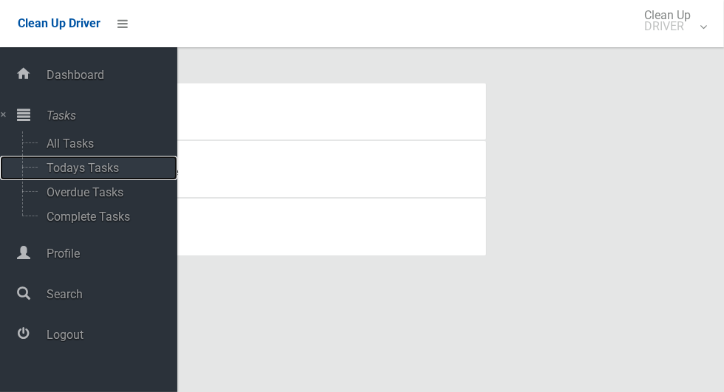
click at [66, 175] on span "Todays Tasks" at bounding box center [103, 168] width 123 height 14
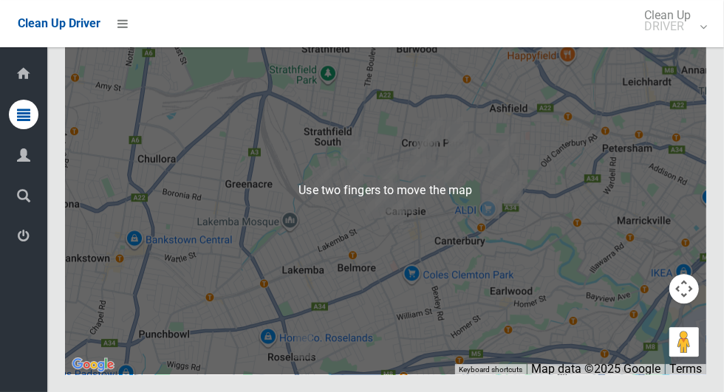
scroll to position [8401, 0]
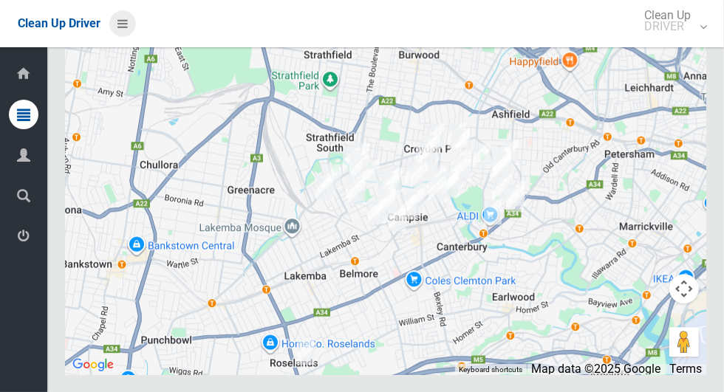
click at [128, 30] on icon at bounding box center [122, 23] width 10 height 25
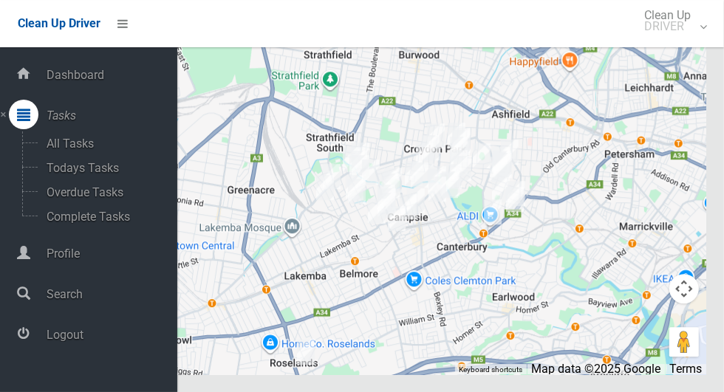
click at [47, 339] on span "Logout" at bounding box center [109, 335] width 135 height 14
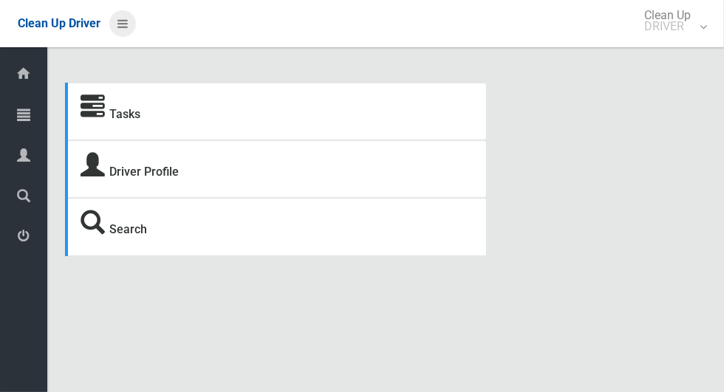
click at [120, 30] on icon at bounding box center [122, 23] width 10 height 25
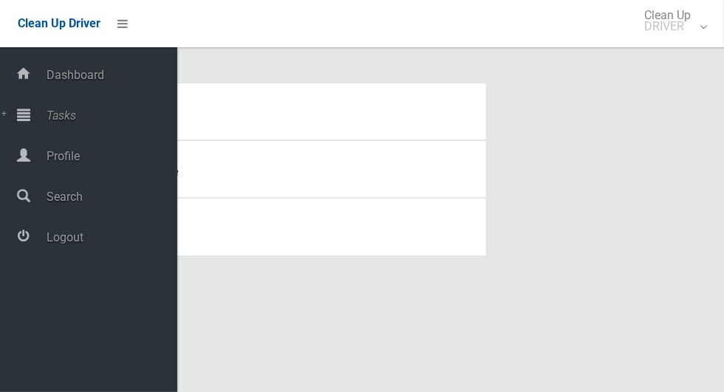
click at [64, 244] on span "Logout" at bounding box center [109, 237] width 135 height 14
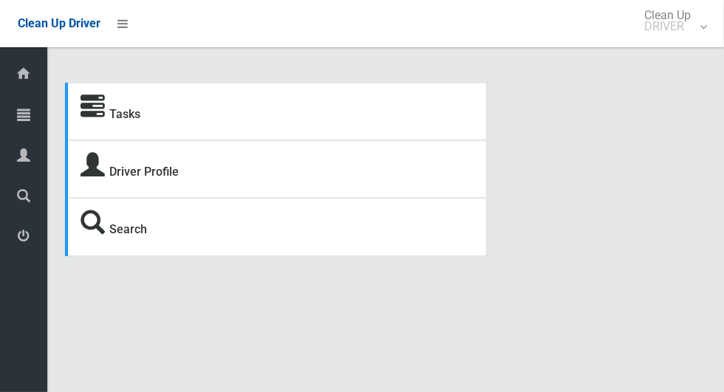
click at [30, 126] on icon at bounding box center [23, 115] width 13 height 30
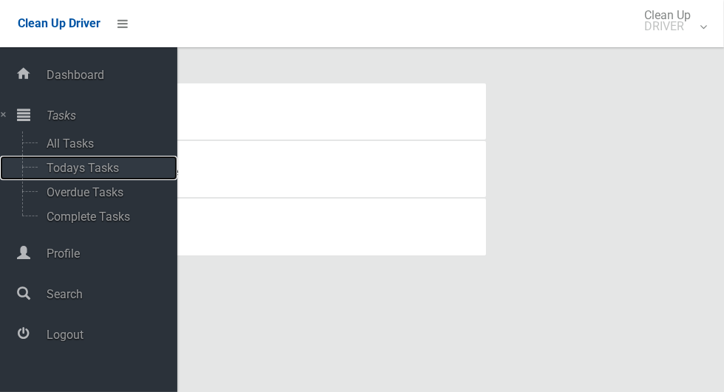
click at [62, 175] on span "Todays Tasks" at bounding box center [103, 168] width 123 height 14
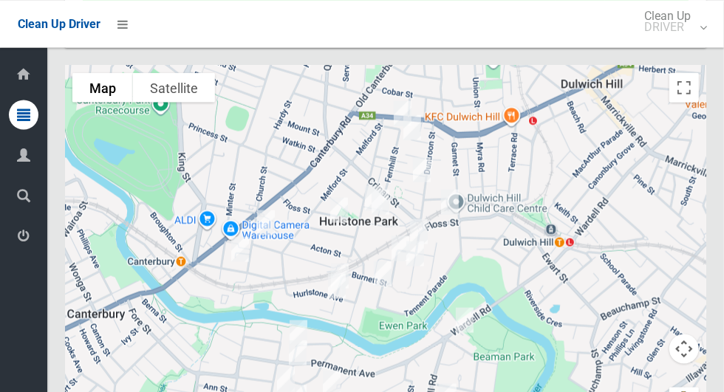
scroll to position [6747, 0]
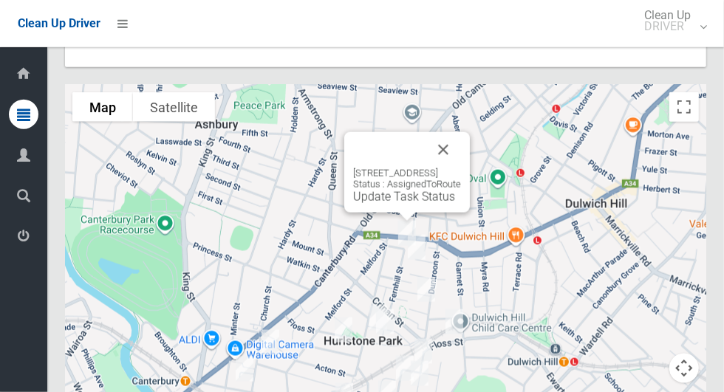
click at [393, 213] on div "[STREET_ADDRESS] Status : AssignedToRoute Update Task Status" at bounding box center [407, 172] width 126 height 80
click at [374, 204] on link "Update Task Status" at bounding box center [404, 197] width 102 height 14
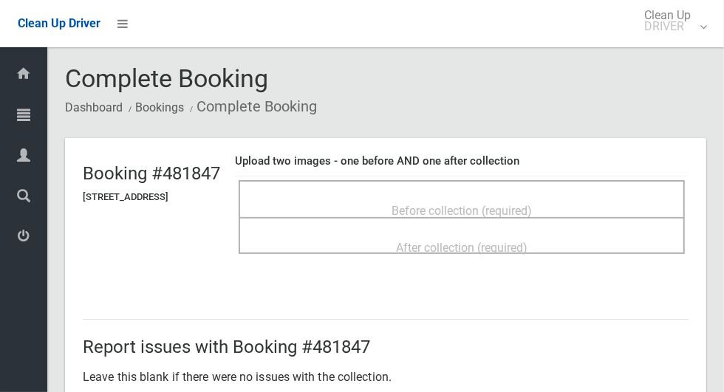
click at [635, 208] on div "Before collection (required)" at bounding box center [462, 209] width 414 height 27
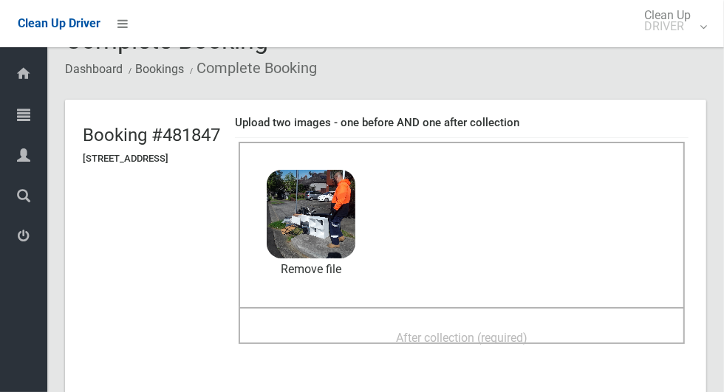
scroll to position [36, 0]
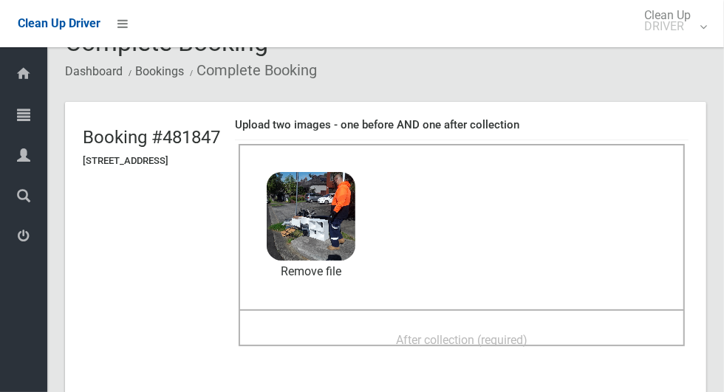
click at [527, 333] on span "After collection (required)" at bounding box center [461, 340] width 131 height 14
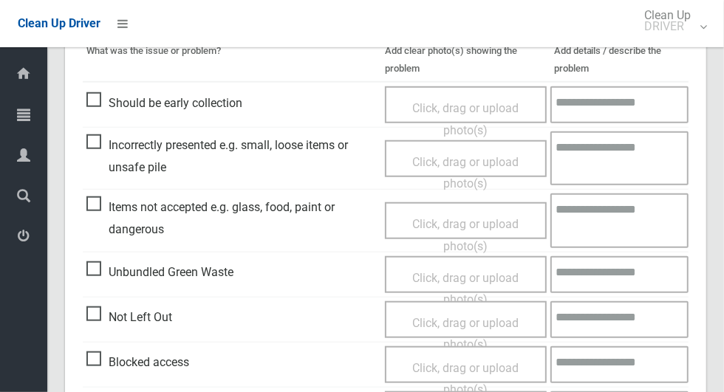
scroll to position [763, 0]
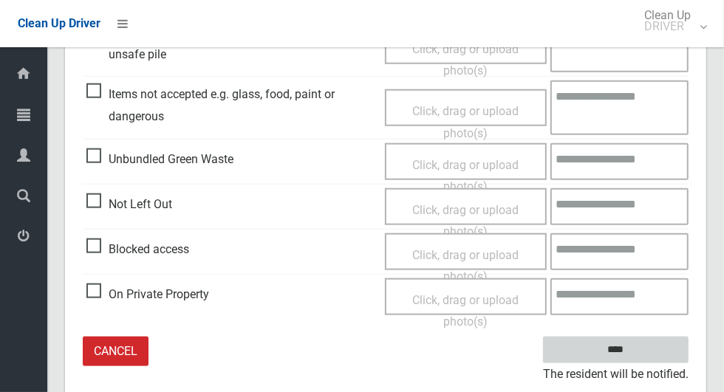
click at [657, 349] on input "****" at bounding box center [615, 350] width 145 height 27
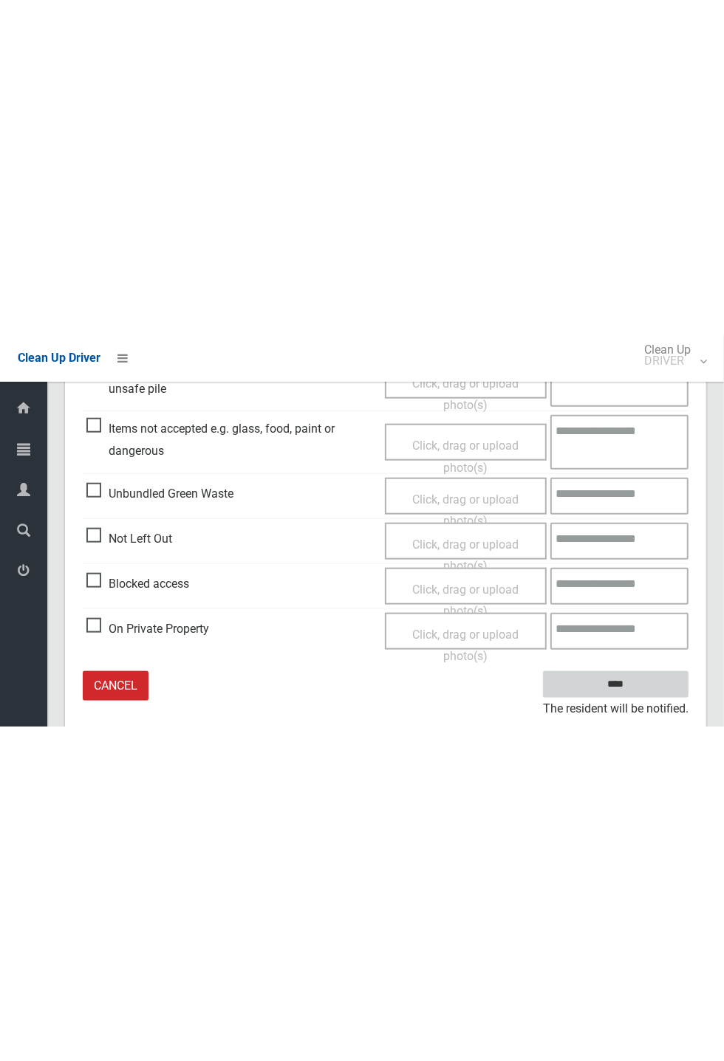
scroll to position [137, 0]
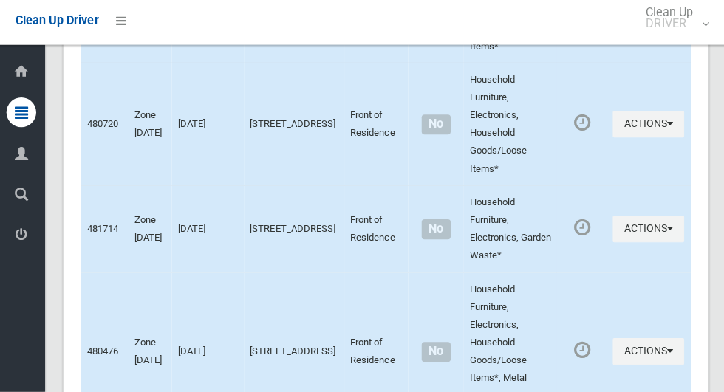
scroll to position [6822, 0]
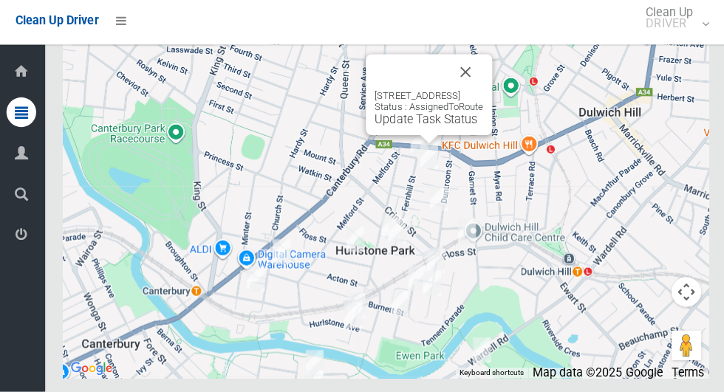
click at [394, 128] on link "Update Task Status" at bounding box center [425, 121] width 102 height 14
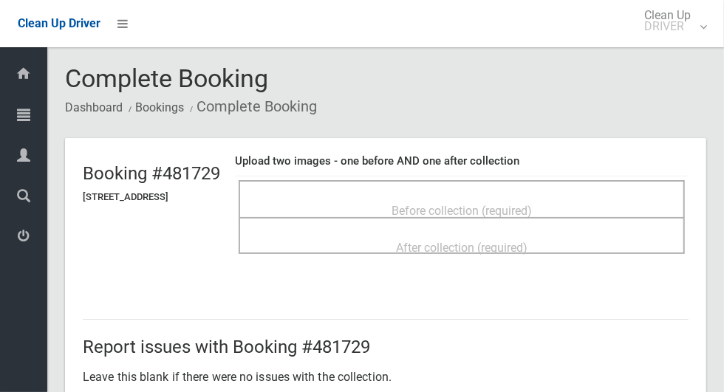
click at [467, 204] on span "Before collection (required)" at bounding box center [461, 211] width 140 height 14
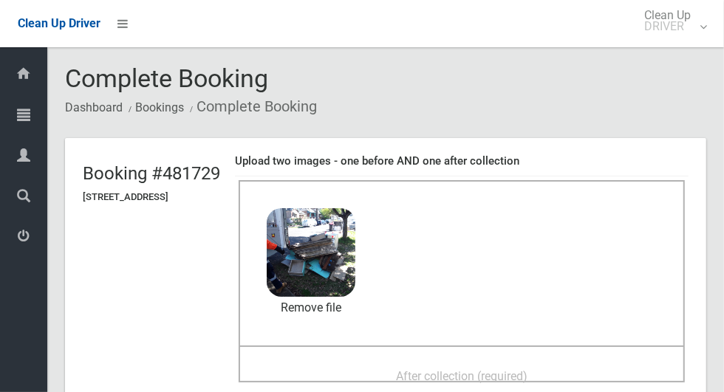
scroll to position [45, 0]
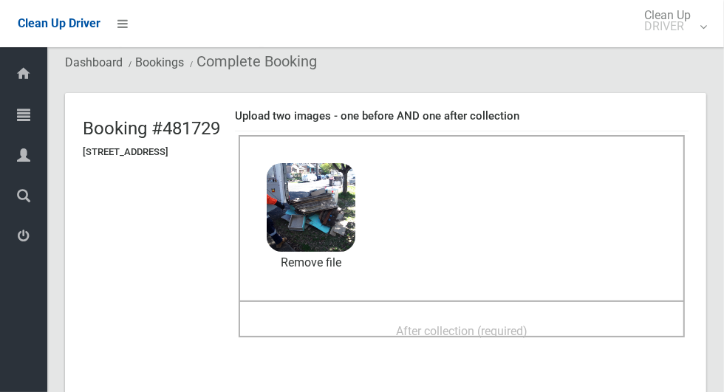
click at [527, 332] on span "After collection (required)" at bounding box center [461, 331] width 131 height 14
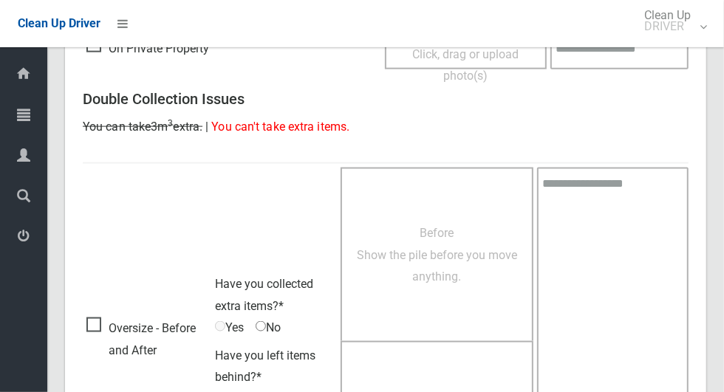
scroll to position [1208, 0]
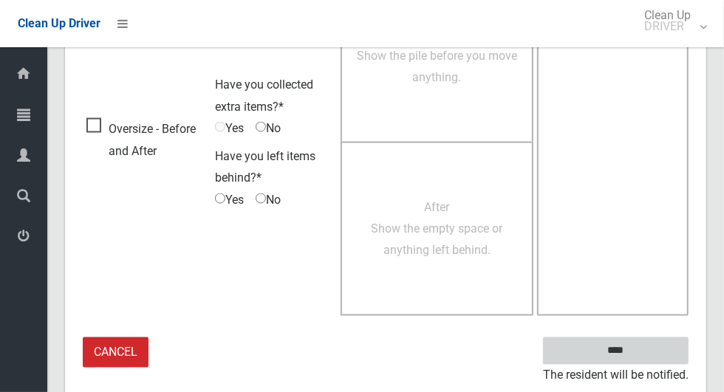
click at [617, 360] on input "****" at bounding box center [615, 350] width 145 height 27
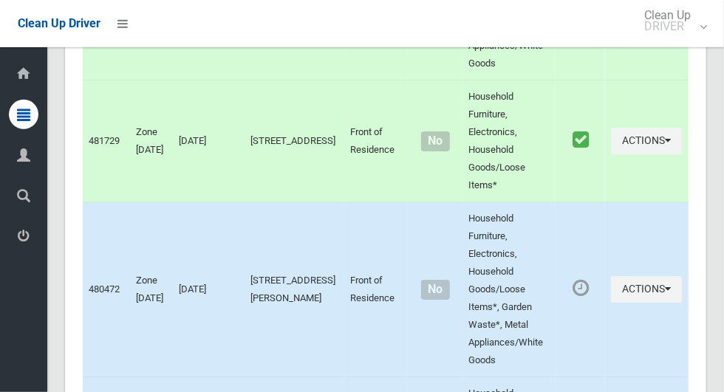
scroll to position [2735, 0]
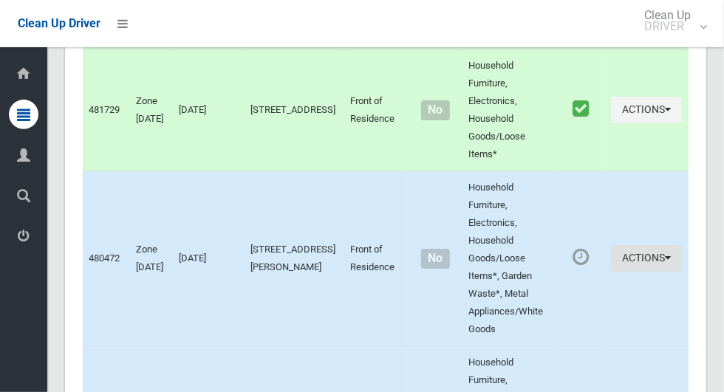
click at [658, 273] on button "Actions" at bounding box center [646, 258] width 71 height 27
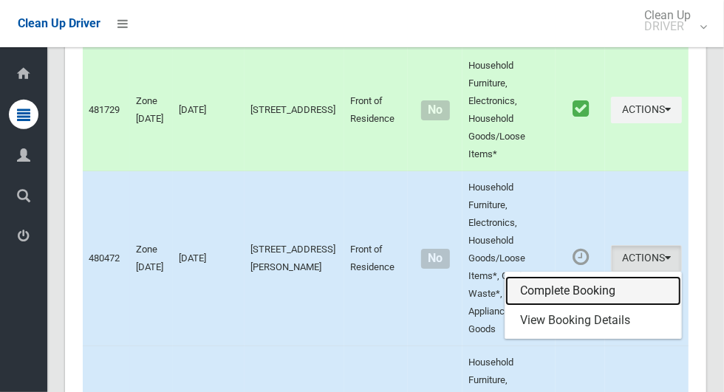
click at [561, 304] on link "Complete Booking" at bounding box center [593, 291] width 176 height 30
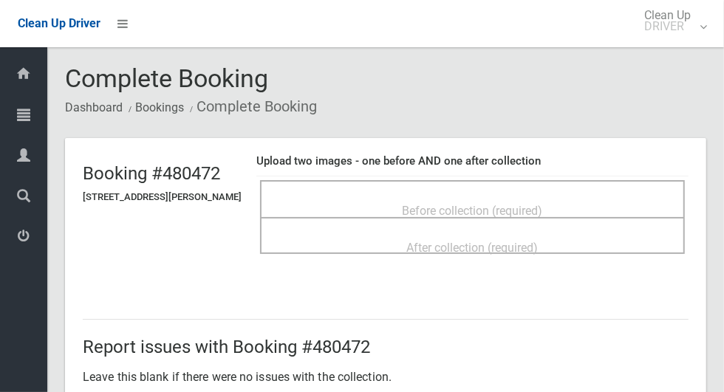
click at [504, 204] on span "Before collection (required)" at bounding box center [472, 211] width 140 height 14
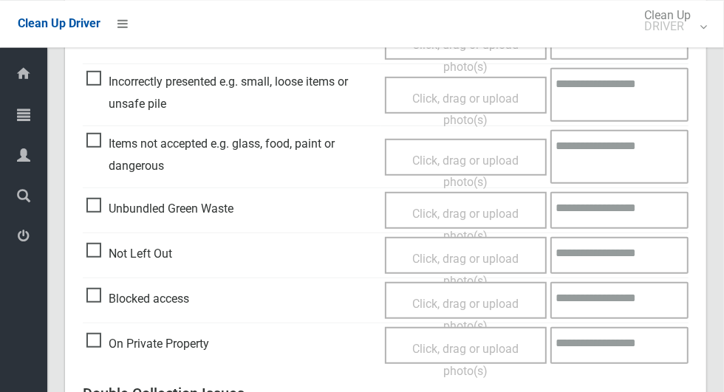
scroll to position [453, 0]
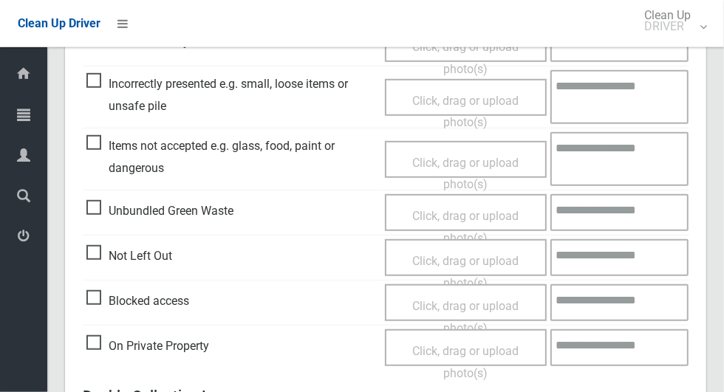
click at [88, 210] on span "Unbundled Green Waste" at bounding box center [159, 211] width 147 height 22
click at [472, 216] on span "Click, drag or upload photo(s)" at bounding box center [465, 227] width 106 height 36
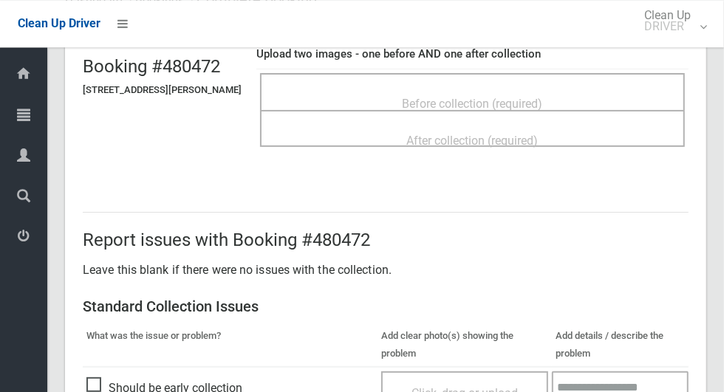
scroll to position [0, 0]
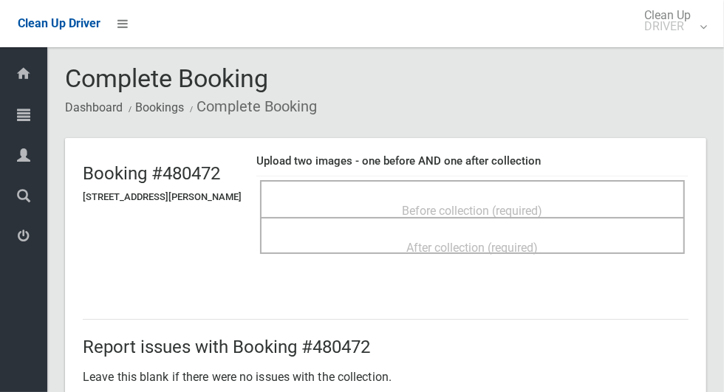
click at [462, 216] on span "Before collection (required)" at bounding box center [472, 211] width 140 height 14
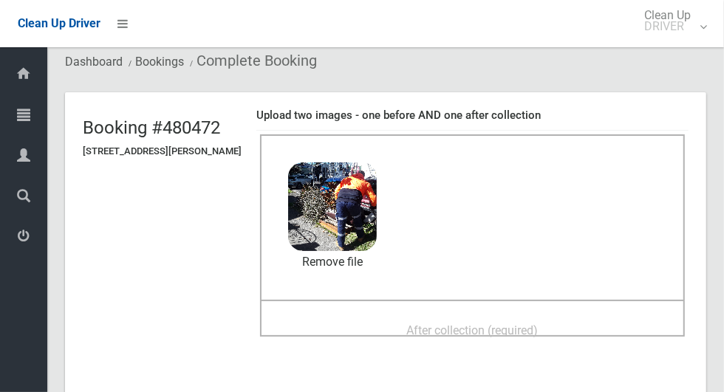
scroll to position [70, 0]
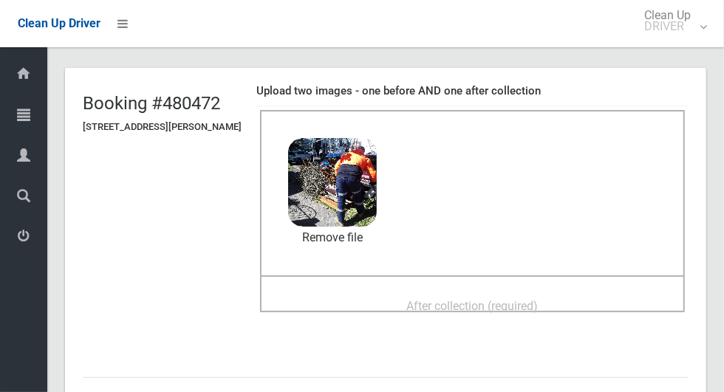
click at [530, 301] on span "After collection (required)" at bounding box center [472, 306] width 131 height 14
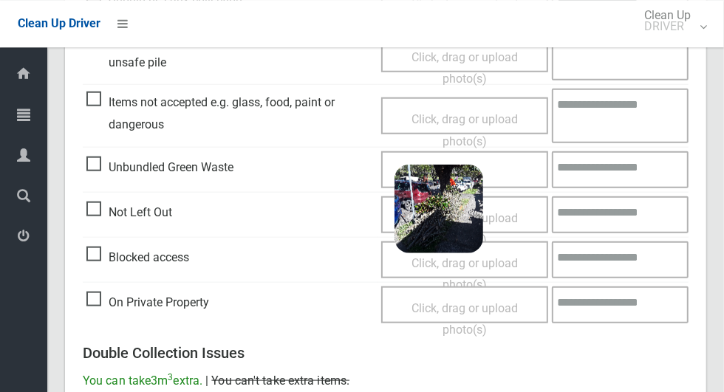
scroll to position [753, 0]
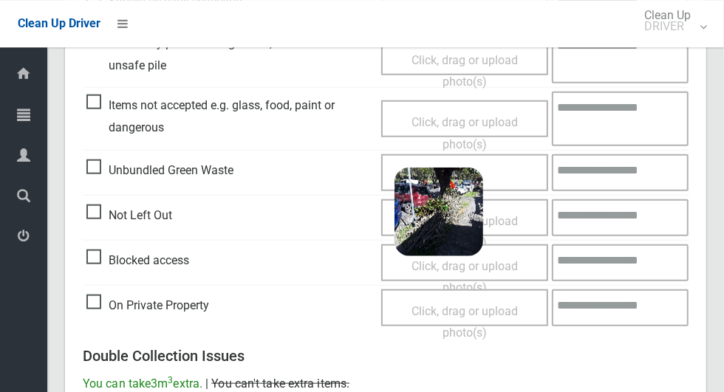
click at [616, 174] on textarea at bounding box center [620, 172] width 137 height 37
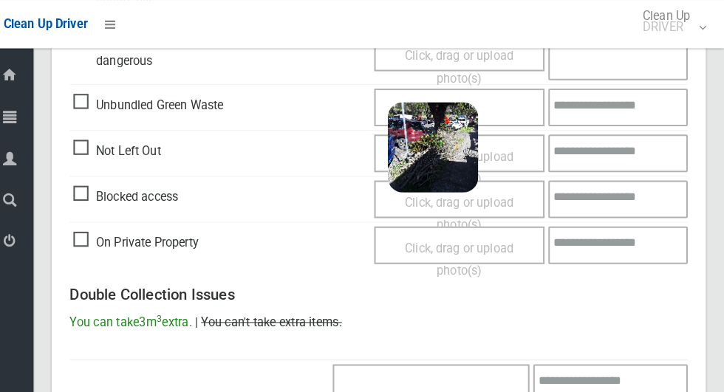
scroll to position [818, 0]
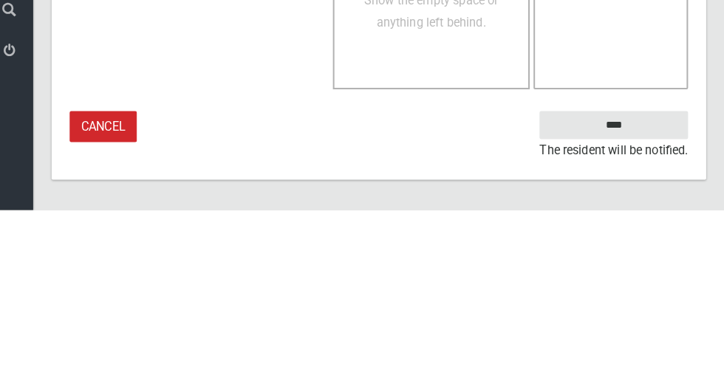
type textarea "*******"
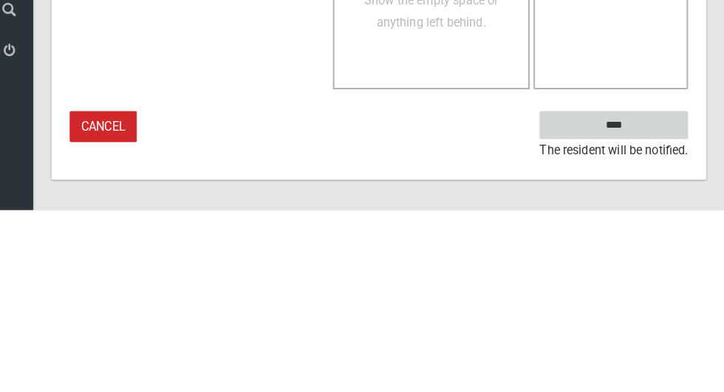
click at [655, 308] on input "****" at bounding box center [615, 308] width 145 height 27
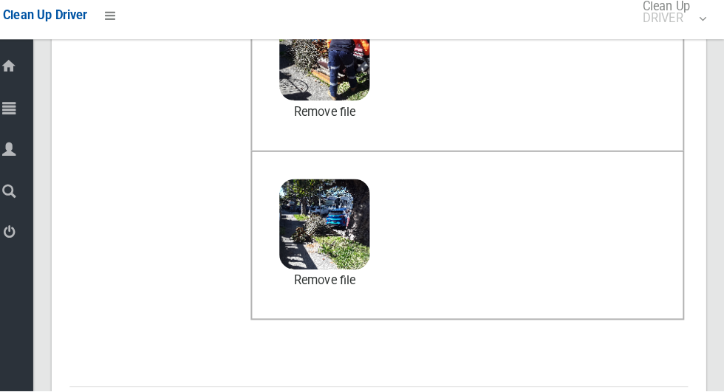
scroll to position [191, 0]
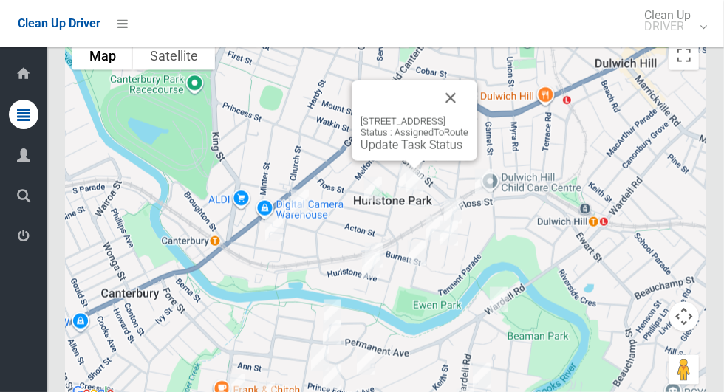
scroll to position [6799, 0]
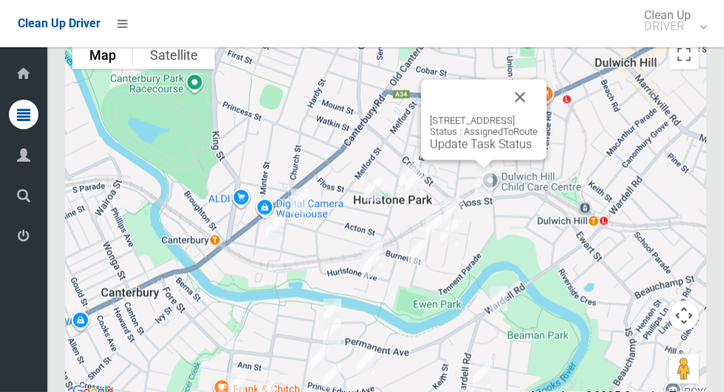
click at [538, 115] on button "Close" at bounding box center [519, 97] width 35 height 35
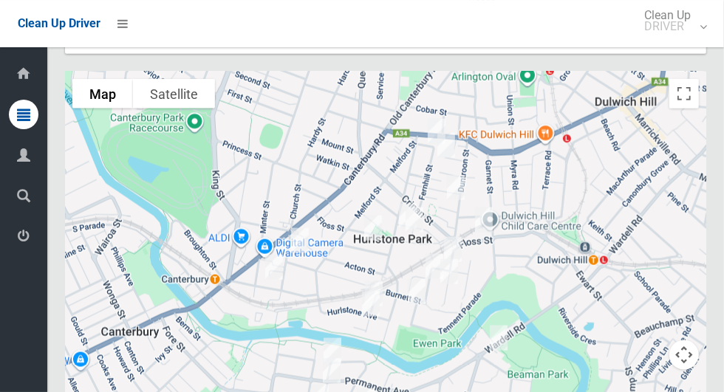
scroll to position [6756, 0]
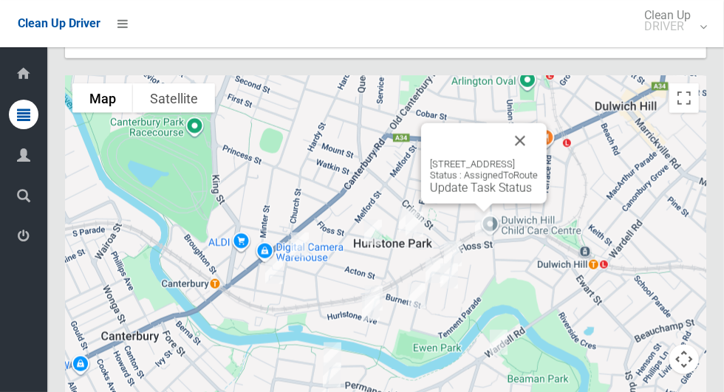
click at [455, 195] on link "Update Task Status" at bounding box center [481, 188] width 102 height 14
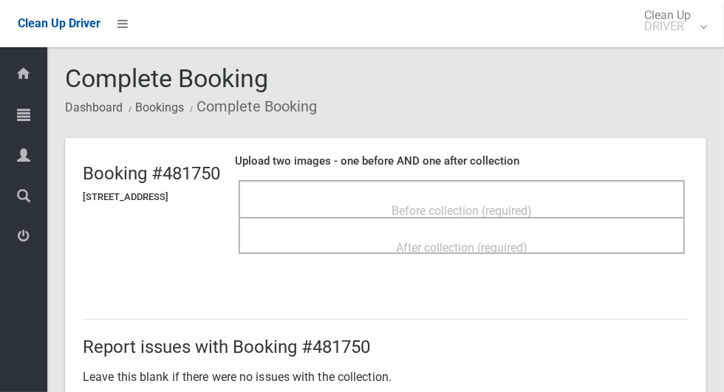
click at [579, 196] on div "Before collection (required)" at bounding box center [462, 209] width 414 height 27
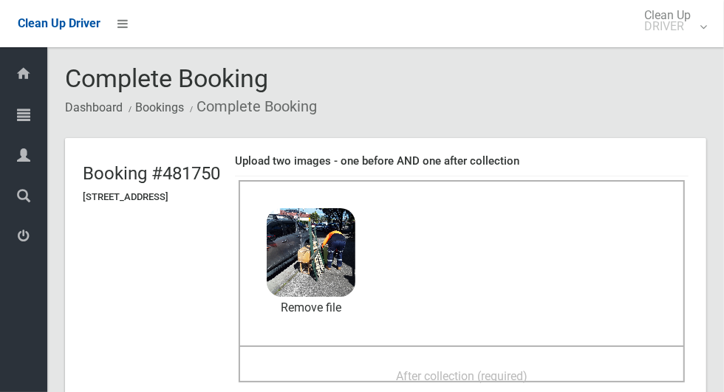
click at [479, 374] on span "After collection (required)" at bounding box center [461, 376] width 131 height 14
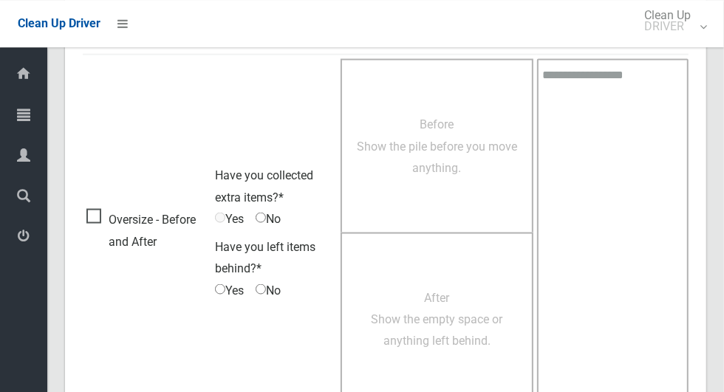
scroll to position [1208, 0]
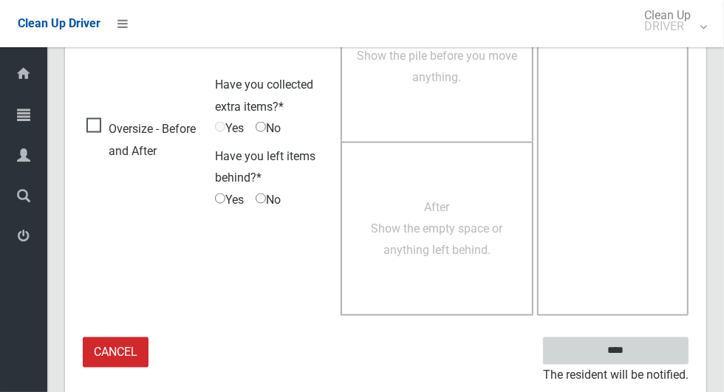
click at [670, 349] on input "****" at bounding box center [615, 350] width 145 height 27
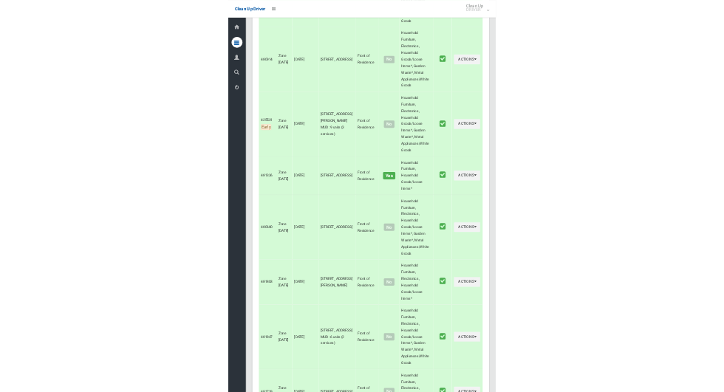
scroll to position [6127, 0]
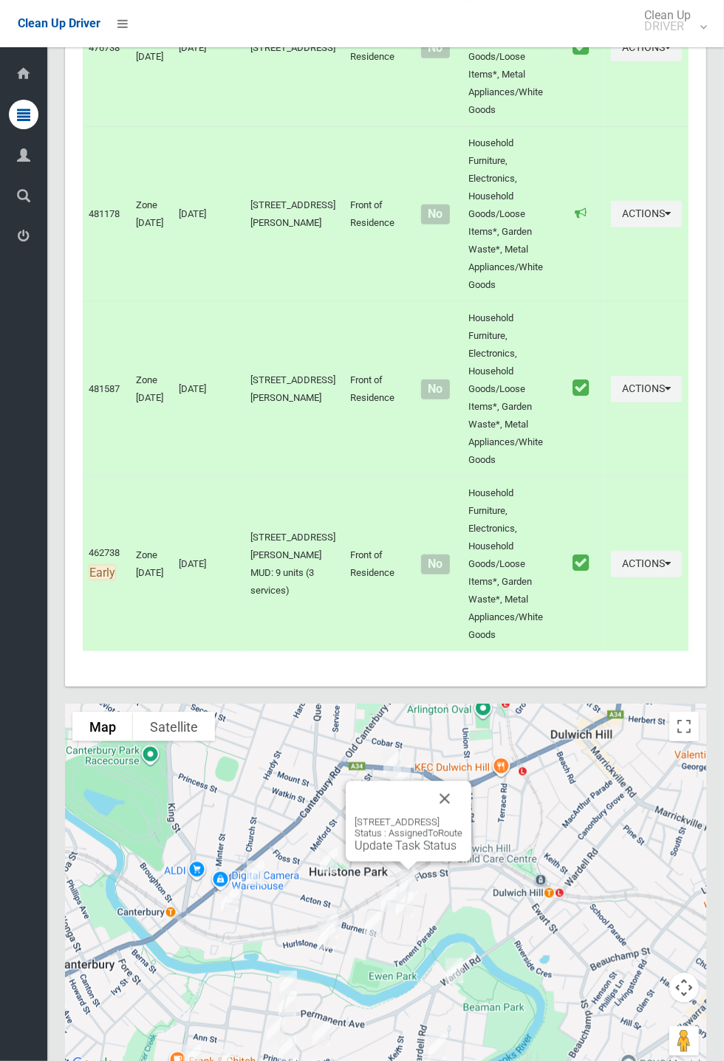
click at [462, 391] on button "Close" at bounding box center [444, 798] width 35 height 35
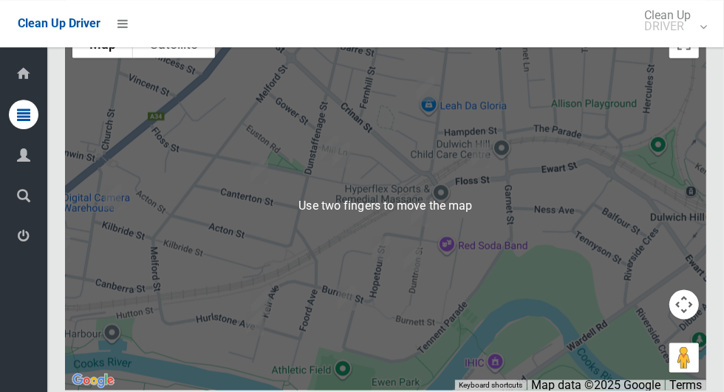
scroll to position [6823, 0]
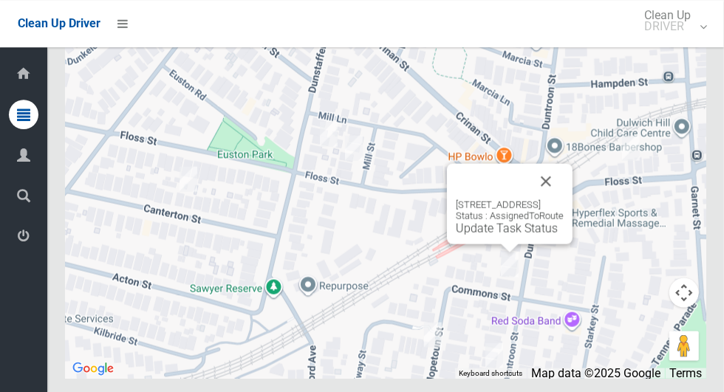
click at [563, 199] on button "Close" at bounding box center [545, 180] width 35 height 35
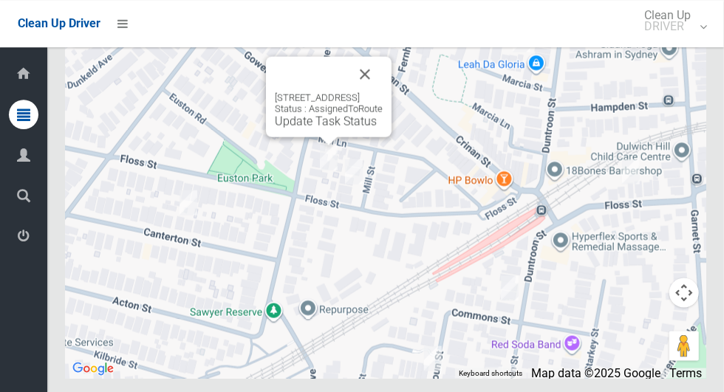
click at [383, 92] on button "Close" at bounding box center [364, 73] width 35 height 35
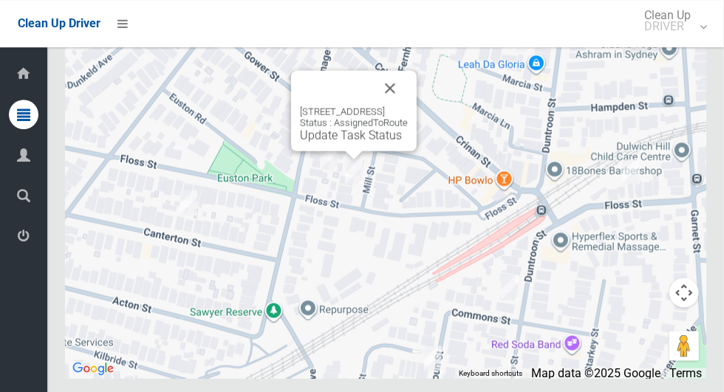
click at [408, 106] on button "Close" at bounding box center [389, 87] width 35 height 35
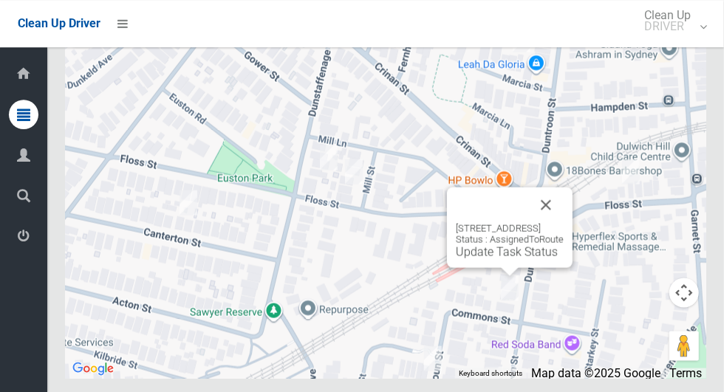
click at [475, 258] on link "Update Task Status" at bounding box center [507, 251] width 102 height 14
click at [471, 258] on link "Update Task Status" at bounding box center [507, 251] width 102 height 14
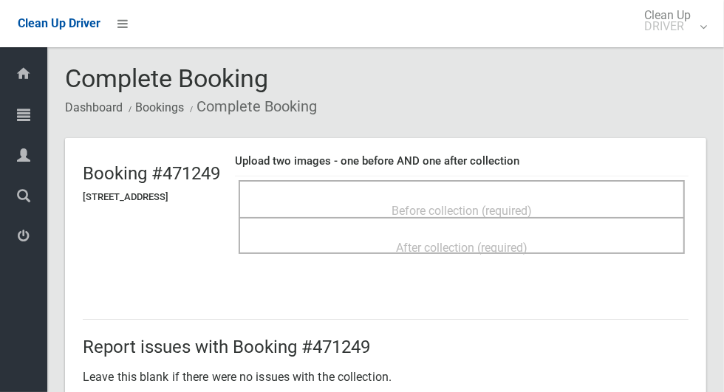
click at [532, 205] on span "Before collection (required)" at bounding box center [461, 211] width 140 height 14
click at [585, 196] on div "Before collection (required)" at bounding box center [462, 209] width 414 height 27
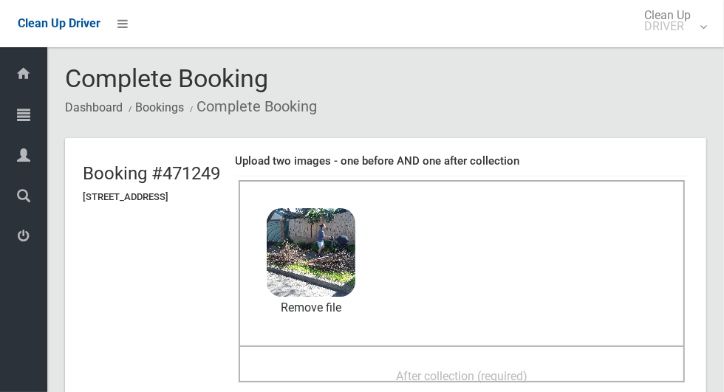
click at [467, 371] on span "After collection (required)" at bounding box center [461, 376] width 131 height 14
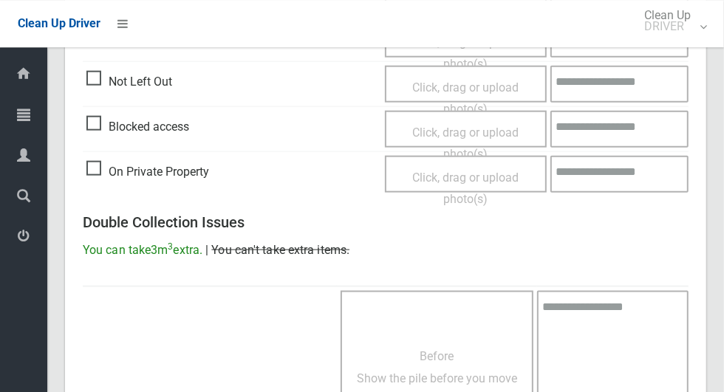
scroll to position [1208, 0]
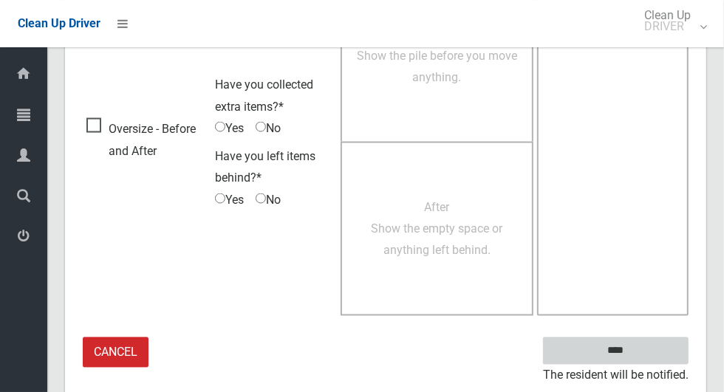
click at [654, 356] on input "****" at bounding box center [615, 350] width 145 height 27
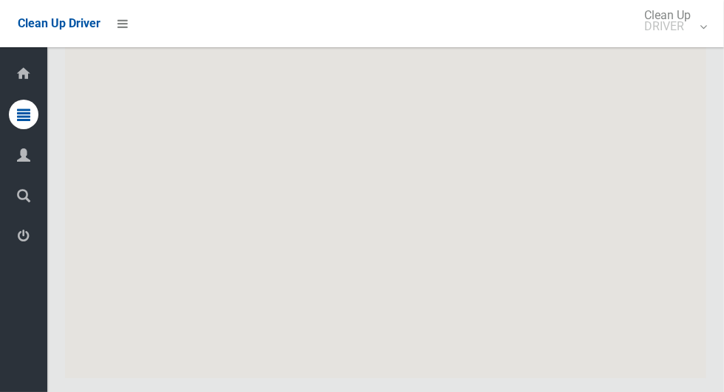
scroll to position [6822, 0]
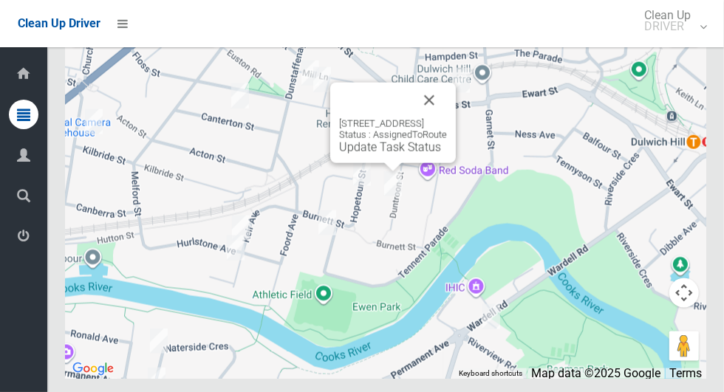
click at [456, 131] on div "[STREET_ADDRESS] Status : AssignedToRoute Update Task Status" at bounding box center [393, 123] width 126 height 80
click at [447, 118] on button "Close" at bounding box center [428, 100] width 35 height 35
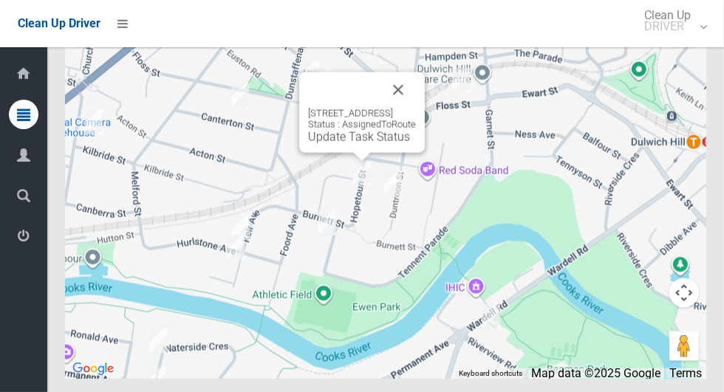
click at [416, 108] on button "Close" at bounding box center [397, 89] width 35 height 35
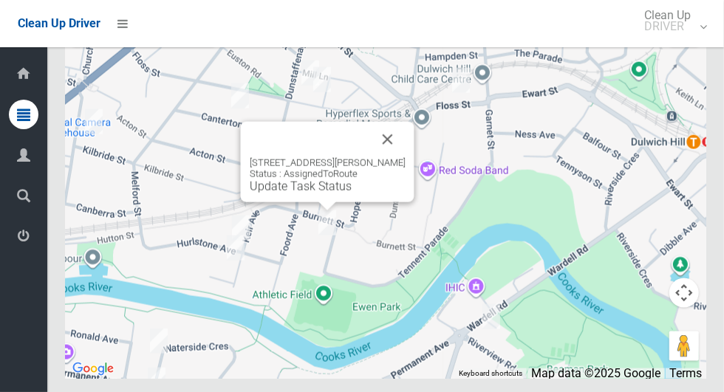
click at [405, 157] on button "Close" at bounding box center [387, 139] width 35 height 35
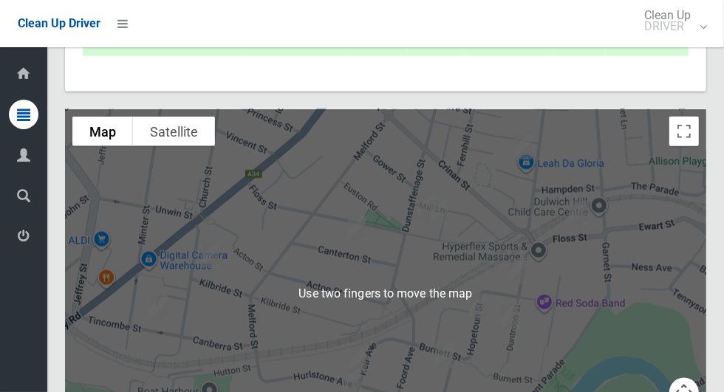
scroll to position [6723, 0]
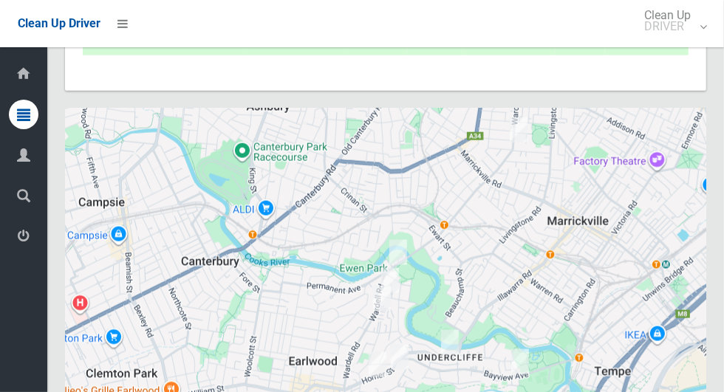
scroll to position [6723, 0]
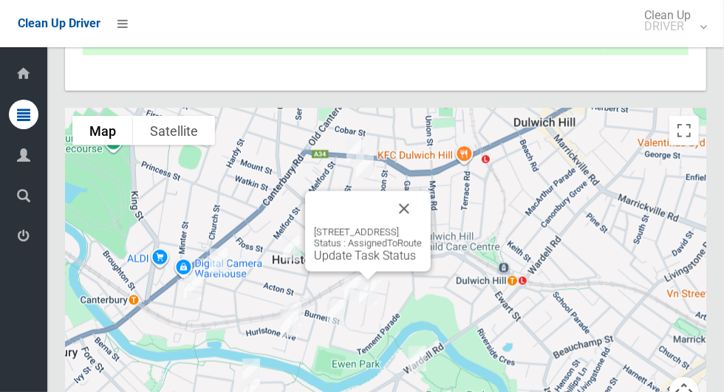
click at [422, 227] on button "Close" at bounding box center [403, 208] width 35 height 35
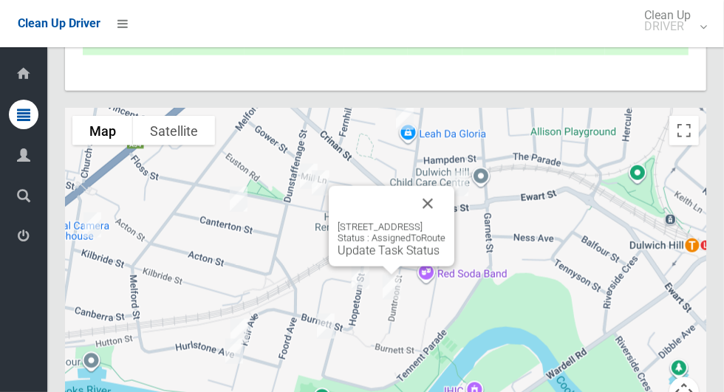
click at [367, 267] on div "145 Duntroon Street, HURLSTONE PARK NSW 2193 Status : AssignedToRoute Update Ta…" at bounding box center [392, 226] width 126 height 80
click at [346, 267] on div "145 Duntroon Street, HURLSTONE PARK NSW 2193 Status : AssignedToRoute Update Ta…" at bounding box center [392, 226] width 126 height 80
click at [346, 258] on link "Update Task Status" at bounding box center [388, 251] width 102 height 14
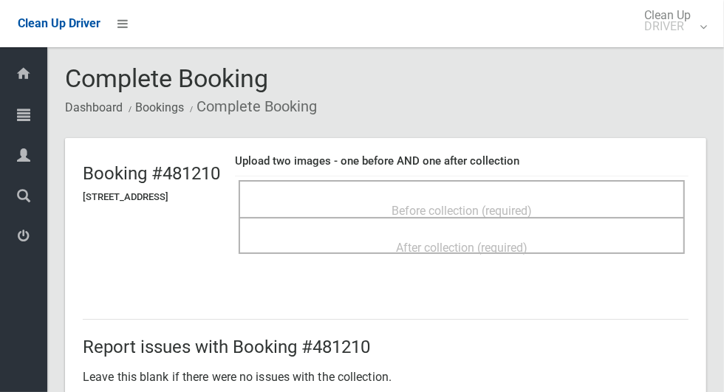
click at [477, 204] on span "Before collection (required)" at bounding box center [461, 211] width 140 height 14
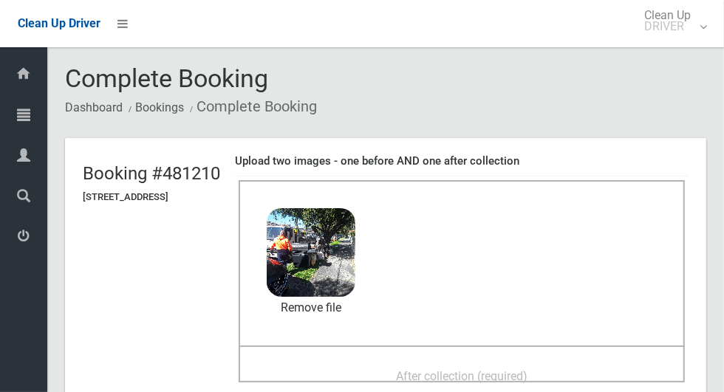
click at [629, 362] on div "After collection (required)" at bounding box center [462, 375] width 414 height 27
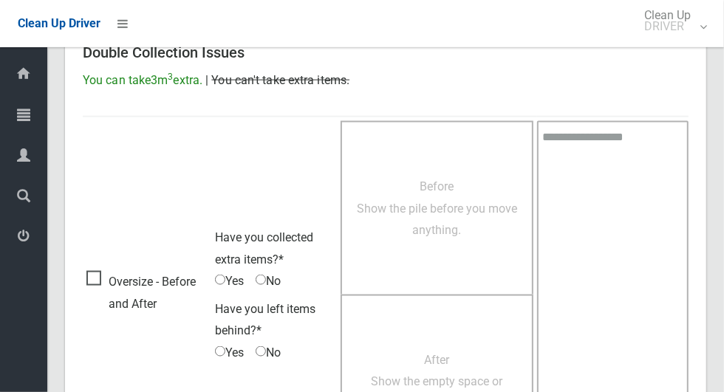
scroll to position [1208, 0]
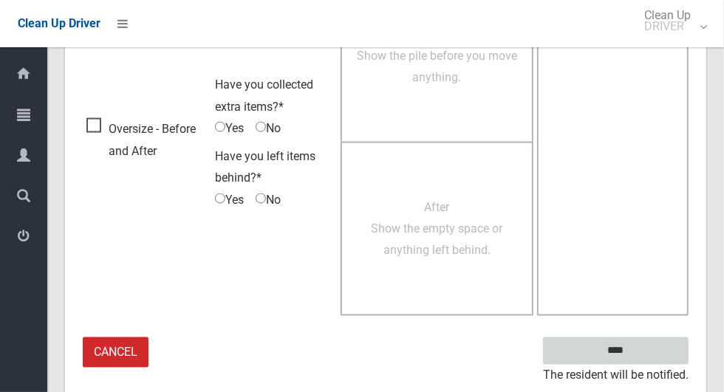
click at [665, 347] on input "****" at bounding box center [615, 350] width 145 height 27
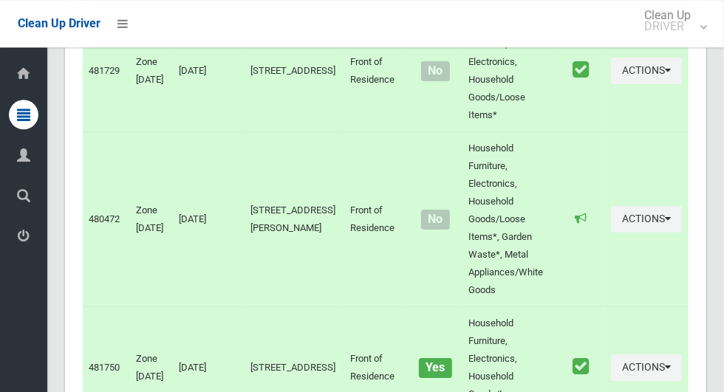
scroll to position [6822, 0]
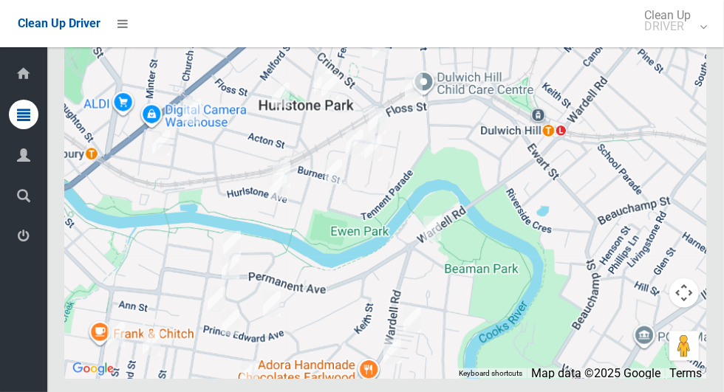
click at [166, 192] on div at bounding box center [385, 194] width 641 height 369
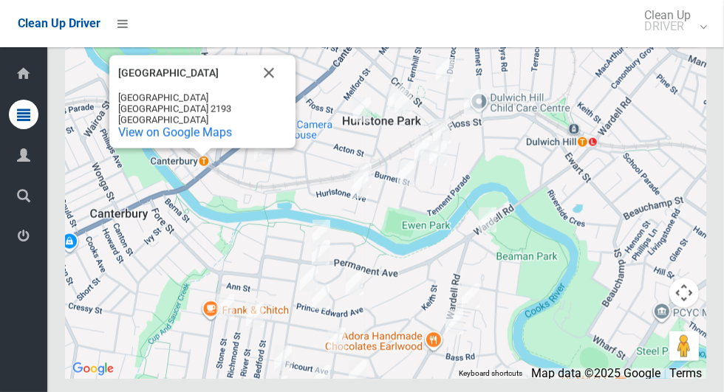
click at [267, 91] on button "Close" at bounding box center [268, 72] width 35 height 35
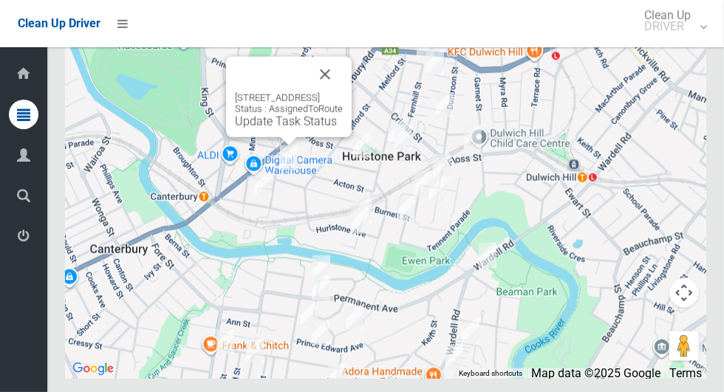
click at [343, 92] on button "Close" at bounding box center [324, 74] width 35 height 35
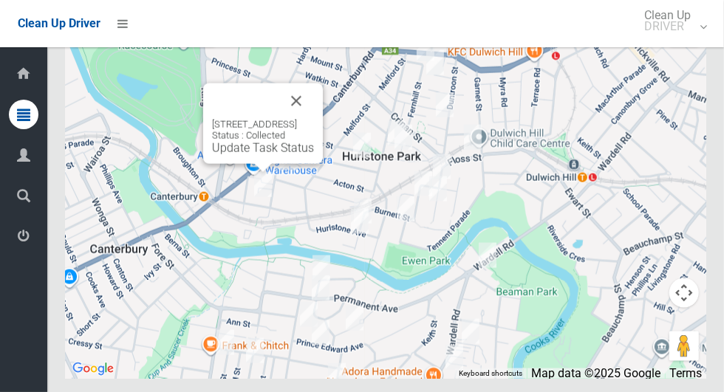
click at [314, 119] on button "Close" at bounding box center [295, 100] width 35 height 35
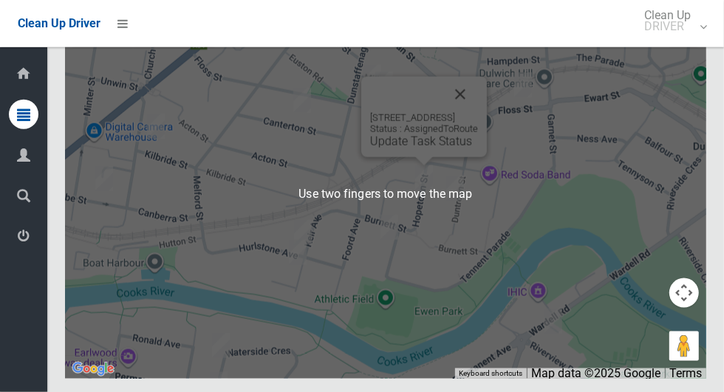
scroll to position [6822, 0]
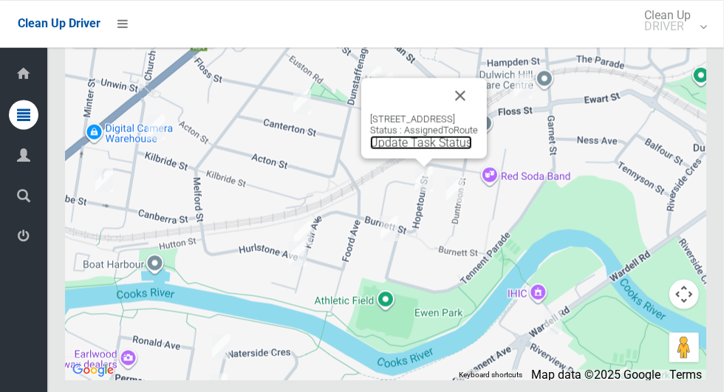
click at [405, 149] on link "Update Task Status" at bounding box center [421, 142] width 102 height 14
click at [401, 149] on link "Update Task Status" at bounding box center [421, 142] width 102 height 14
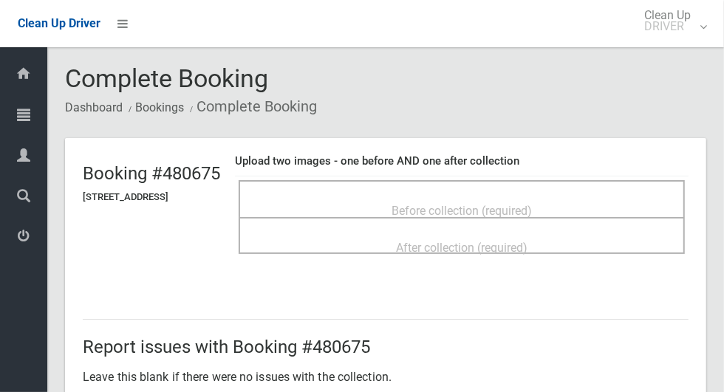
click at [436, 219] on div "After collection (required)" at bounding box center [462, 235] width 446 height 37
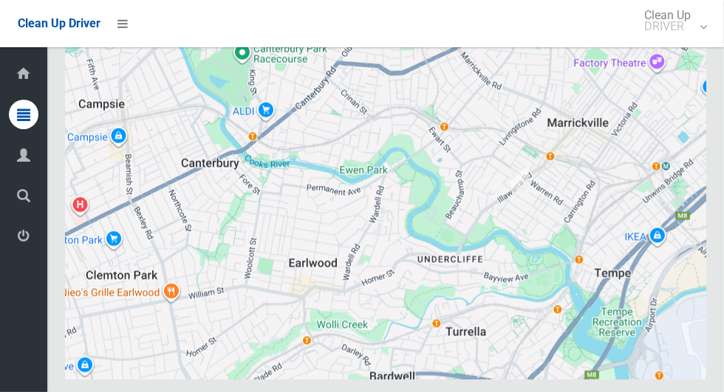
scroll to position [6822, 0]
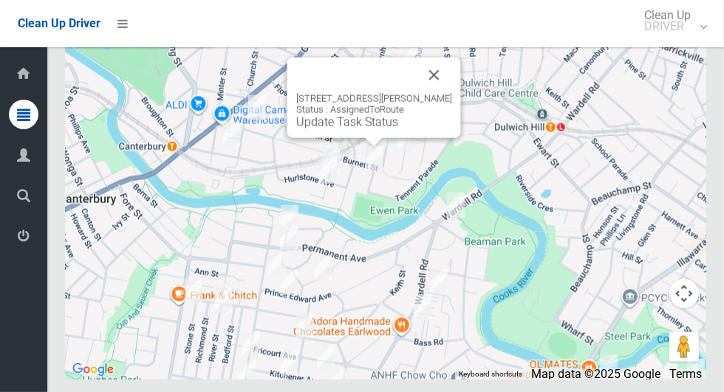
click at [363, 129] on link "Update Task Status" at bounding box center [347, 122] width 102 height 14
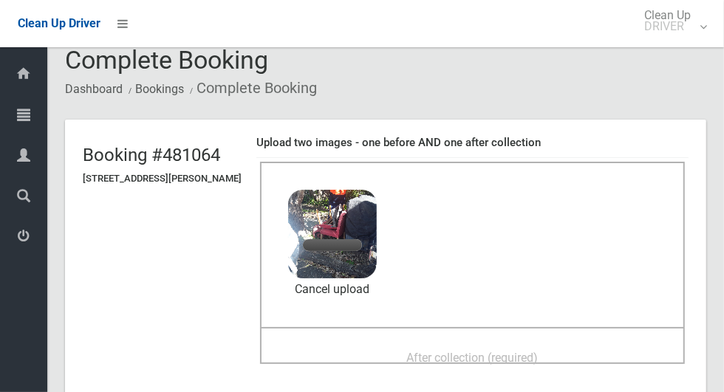
scroll to position [24, 0]
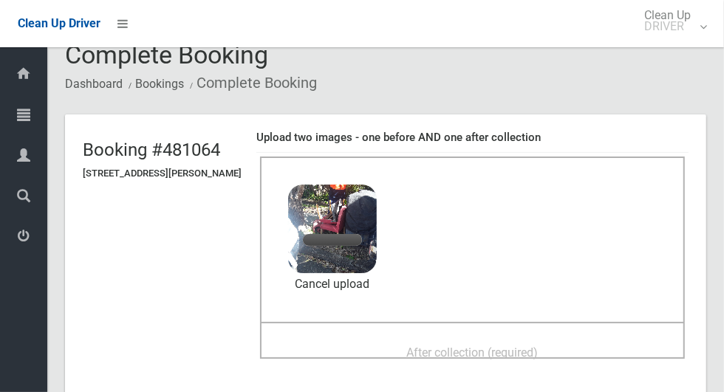
click at [518, 352] on span "After collection (required)" at bounding box center [472, 353] width 131 height 14
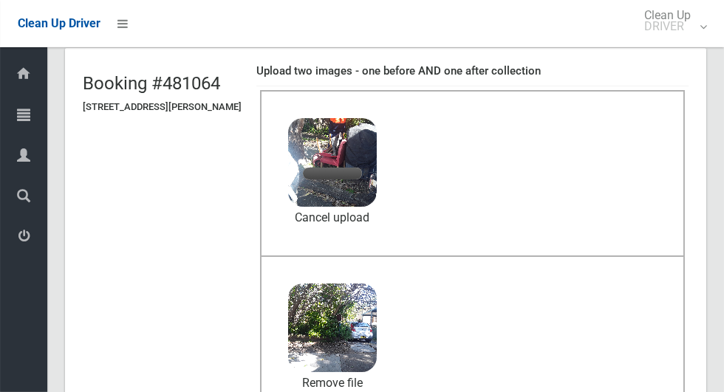
scroll to position [89, 0]
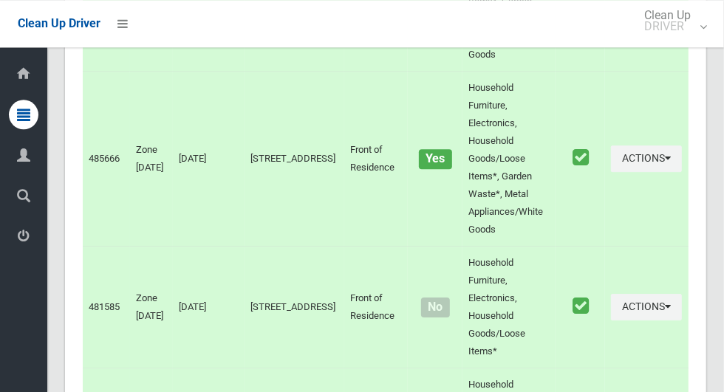
scroll to position [5146, 0]
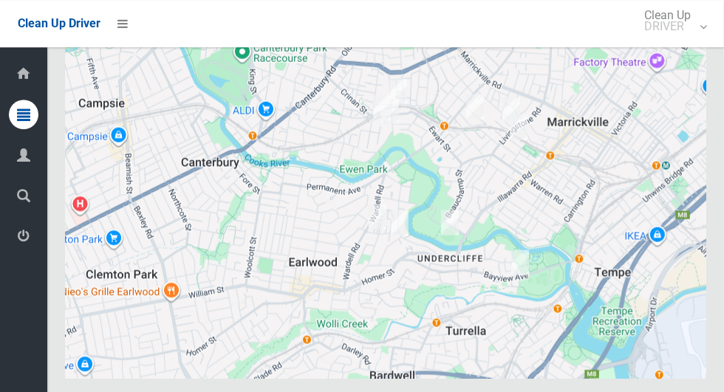
scroll to position [6823, 0]
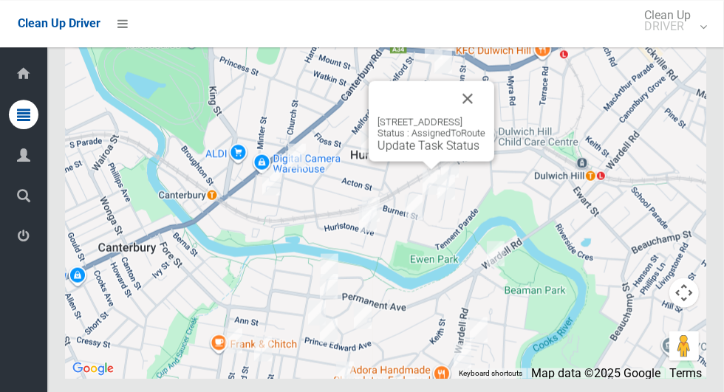
click at [485, 116] on button "Close" at bounding box center [467, 97] width 35 height 35
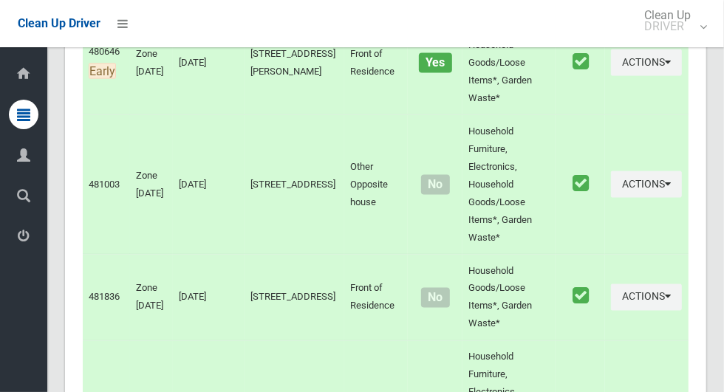
scroll to position [0, 0]
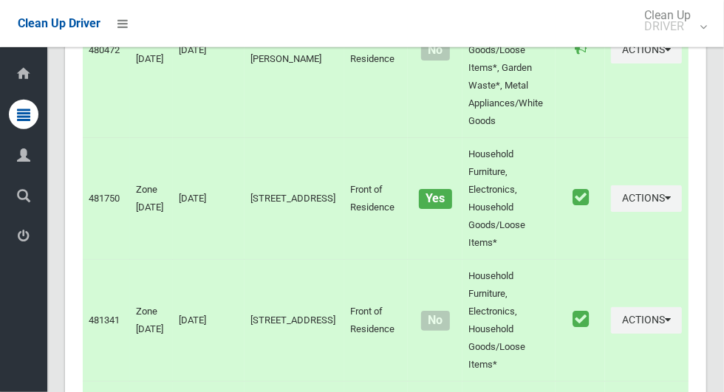
scroll to position [6822, 0]
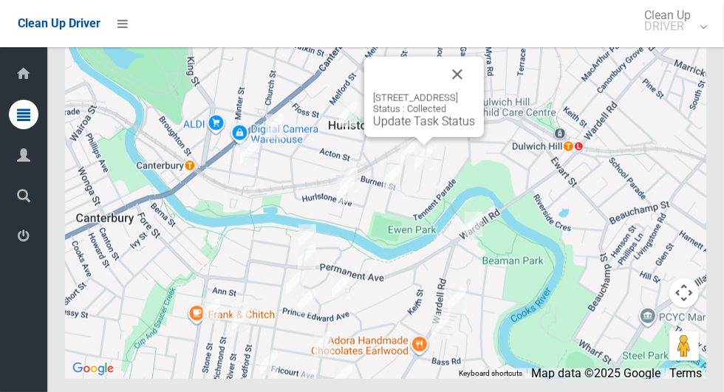
click at [475, 92] on button "Close" at bounding box center [456, 74] width 35 height 35
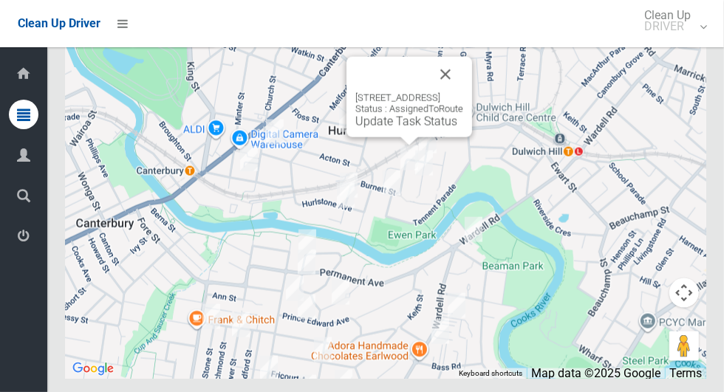
click at [388, 128] on link "Update Task Status" at bounding box center [406, 121] width 102 height 14
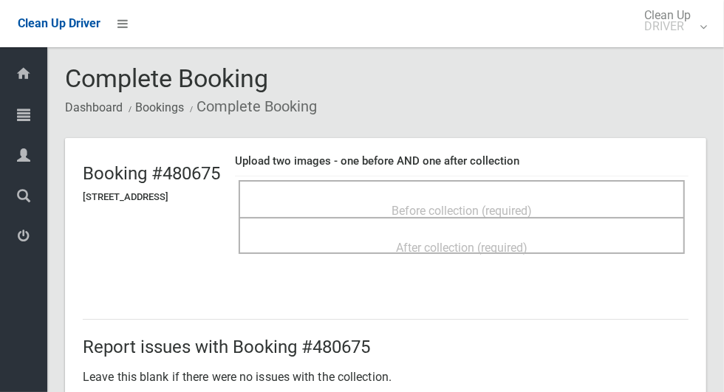
click at [610, 198] on div "Before collection (required)" at bounding box center [462, 209] width 414 height 27
click at [481, 204] on span "Before collection (required)" at bounding box center [461, 211] width 140 height 14
click at [504, 204] on span "Before collection (required)" at bounding box center [461, 211] width 140 height 14
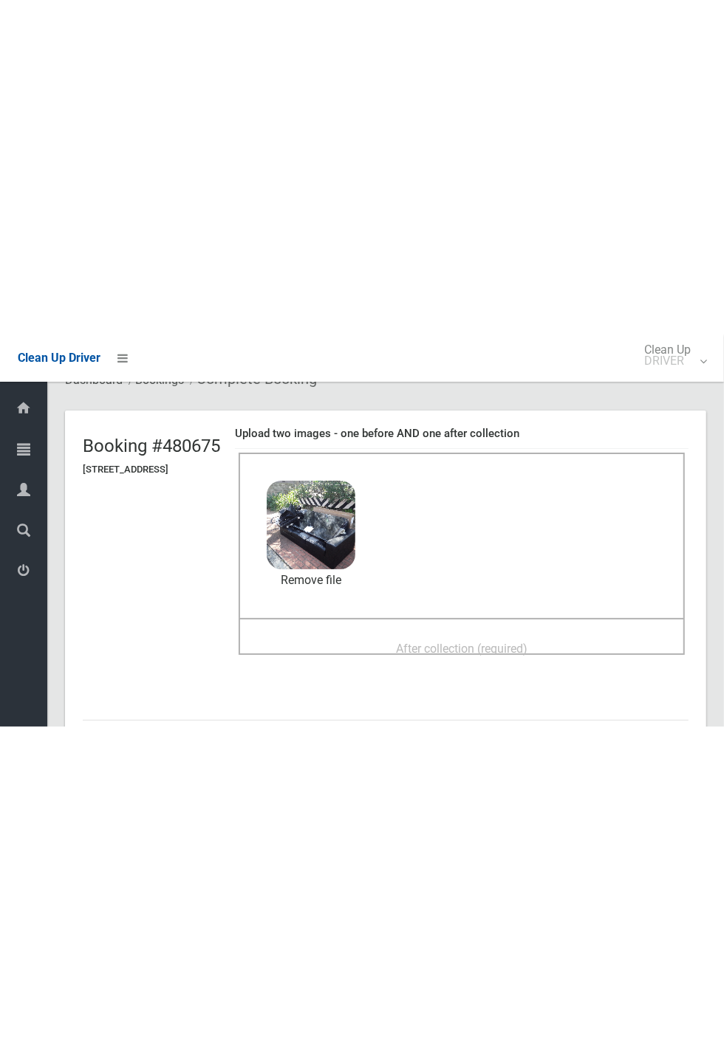
scroll to position [59, 0]
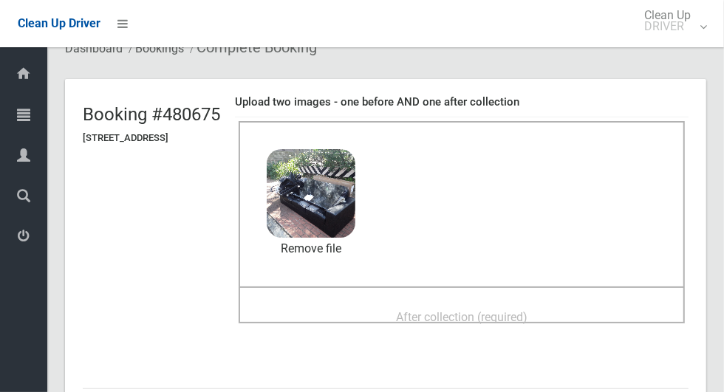
click at [594, 303] on div "After collection (required)" at bounding box center [462, 316] width 414 height 27
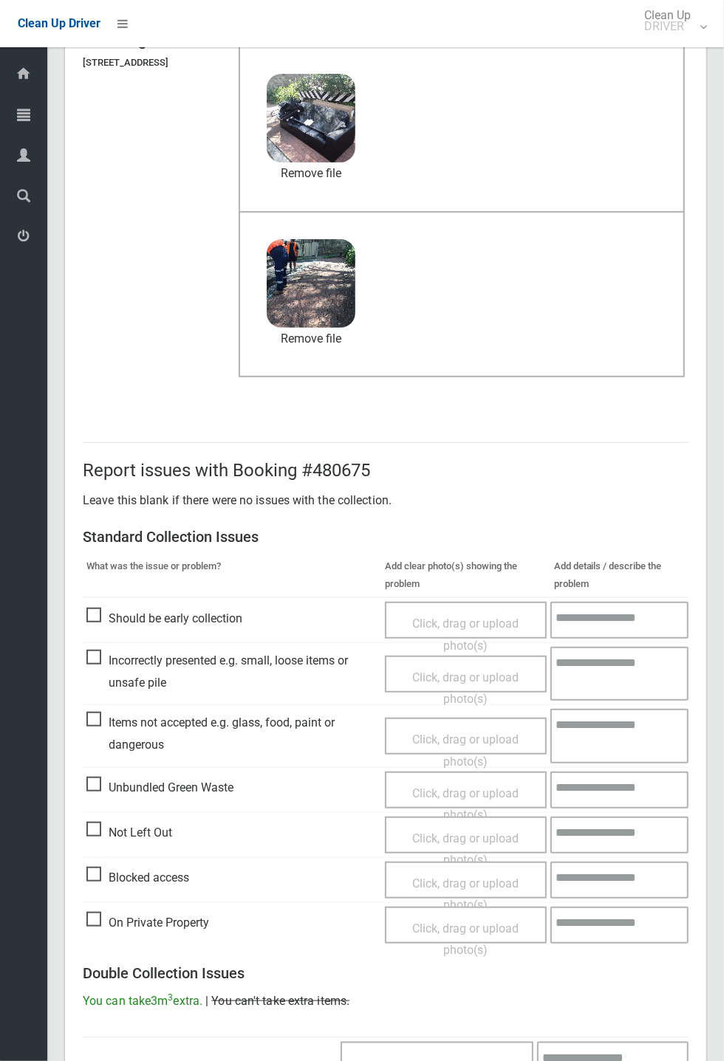
scroll to position [513, 0]
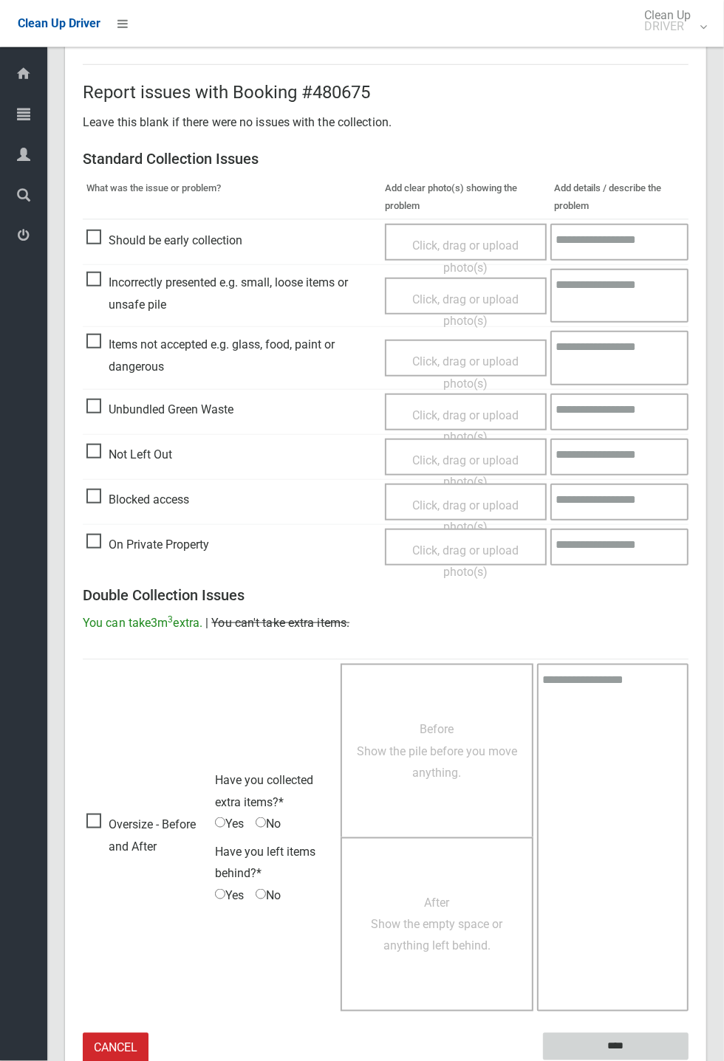
click at [688, 391] on input "****" at bounding box center [615, 1046] width 145 height 27
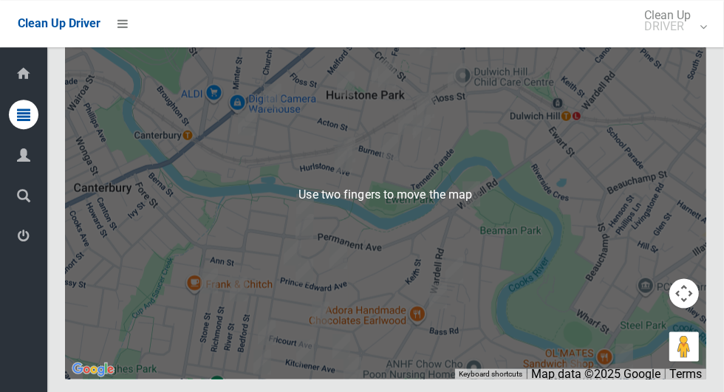
scroll to position [6822, 0]
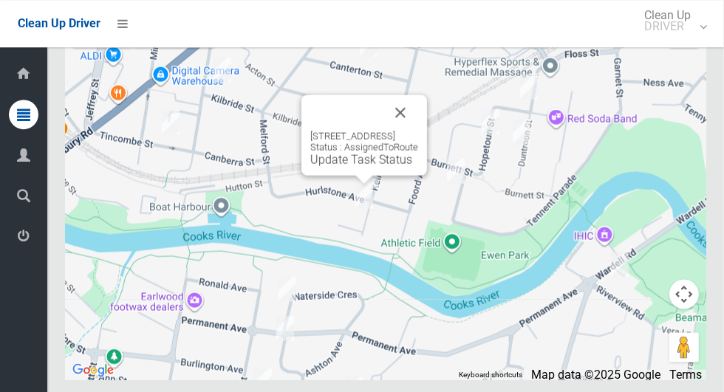
click at [418, 130] on button "Close" at bounding box center [400, 112] width 35 height 35
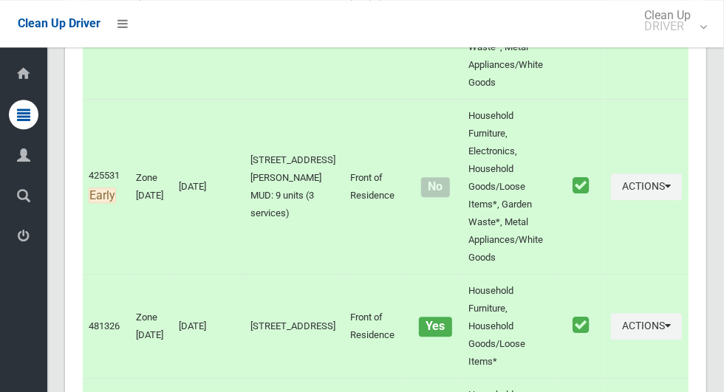
scroll to position [0, 0]
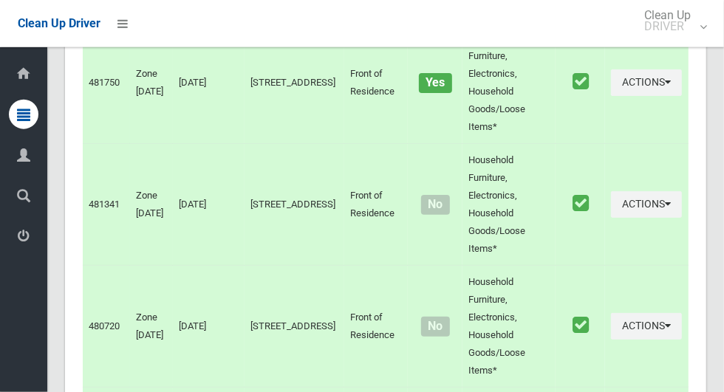
scroll to position [6822, 0]
